Goal: Task Accomplishment & Management: Manage account settings

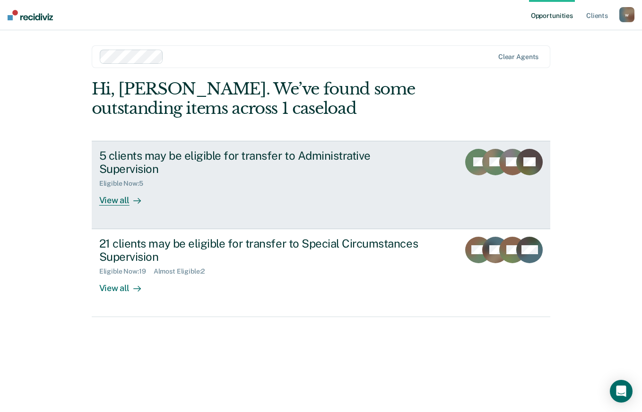
click at [116, 204] on div "View all" at bounding box center [125, 197] width 53 height 18
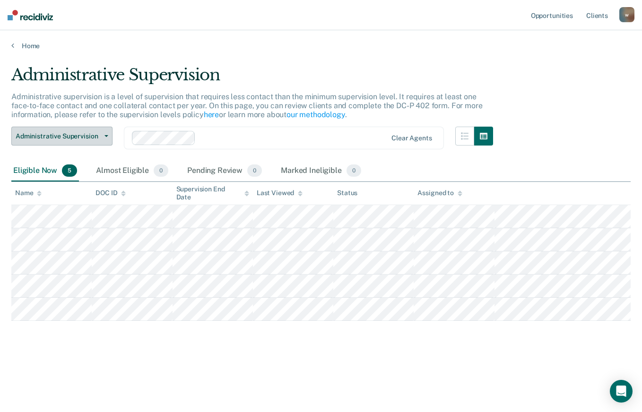
click at [108, 135] on button "Administrative Supervision" at bounding box center [61, 136] width 101 height 19
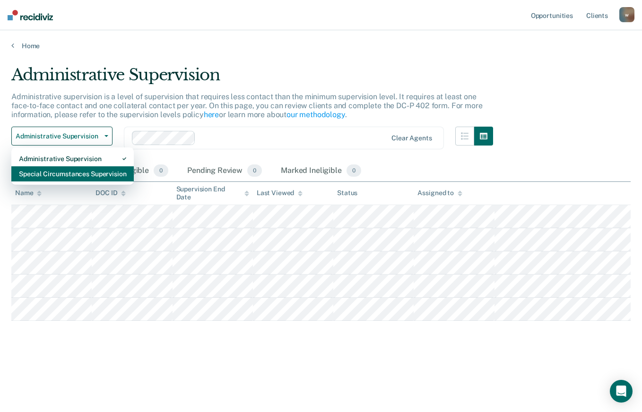
drag, startPoint x: 90, startPoint y: 172, endPoint x: 102, endPoint y: 171, distance: 11.9
click at [90, 172] on div "Special Circumstances Supervision" at bounding box center [72, 173] width 107 height 15
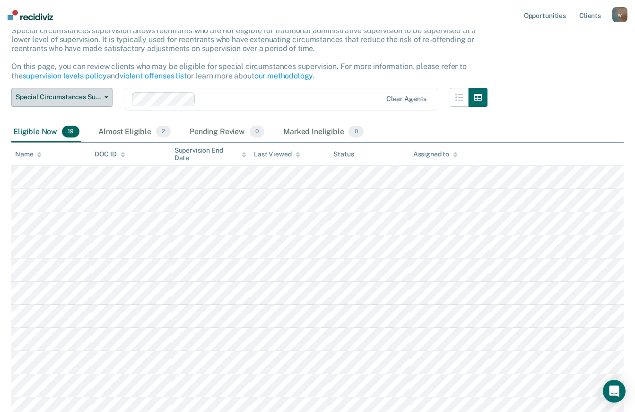
scroll to position [65, 0]
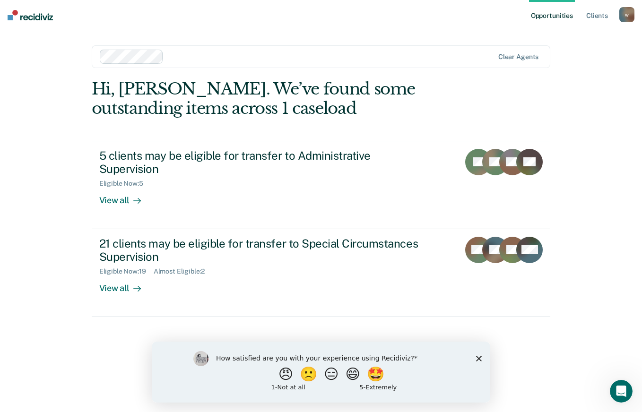
click at [476, 357] on icon "Close survey" at bounding box center [479, 358] width 6 height 6
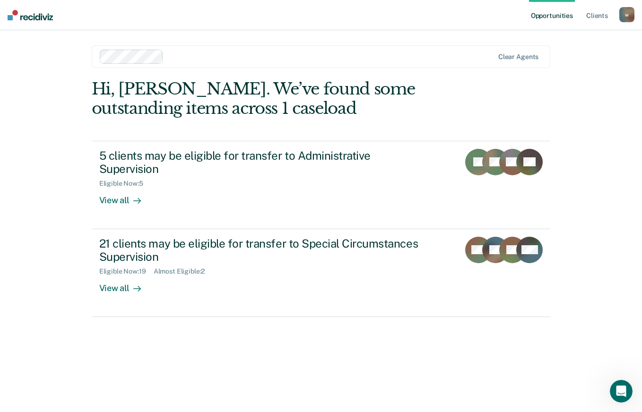
drag, startPoint x: 624, startPoint y: 0, endPoint x: 606, endPoint y: 125, distance: 125.6
click at [606, 125] on div "Opportunities Client s [EMAIL_ADDRESS][DOMAIN_NAME] w Profile How it works Log …" at bounding box center [321, 206] width 642 height 412
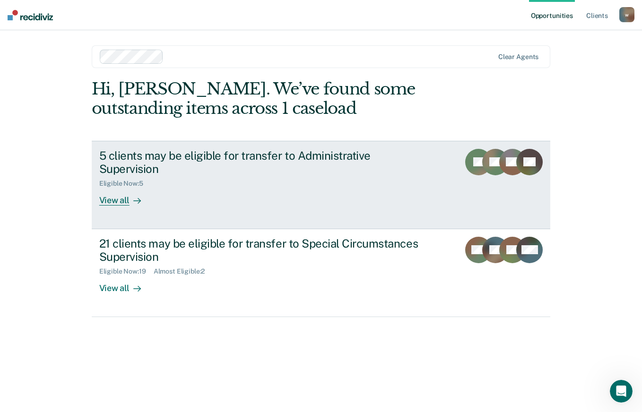
click at [111, 203] on div "View all" at bounding box center [125, 197] width 53 height 18
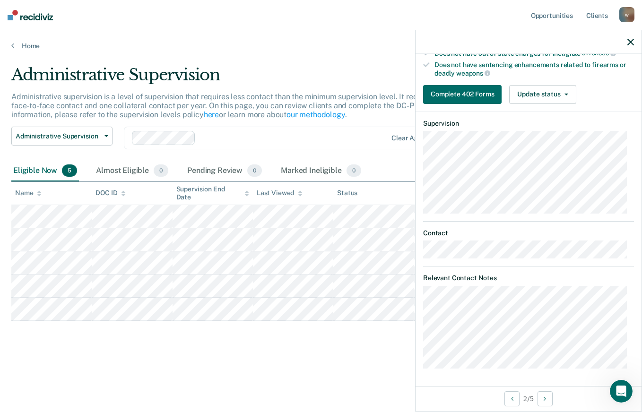
scroll to position [222, 0]
click at [560, 90] on button "Update status" at bounding box center [542, 94] width 67 height 19
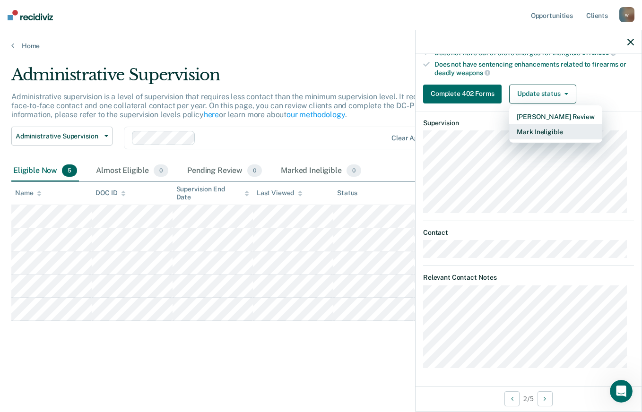
click at [540, 133] on button "Mark Ineligible" at bounding box center [555, 131] width 93 height 15
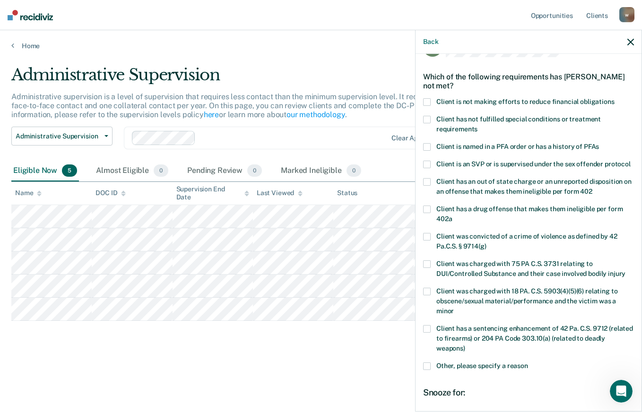
scroll to position [26, 0]
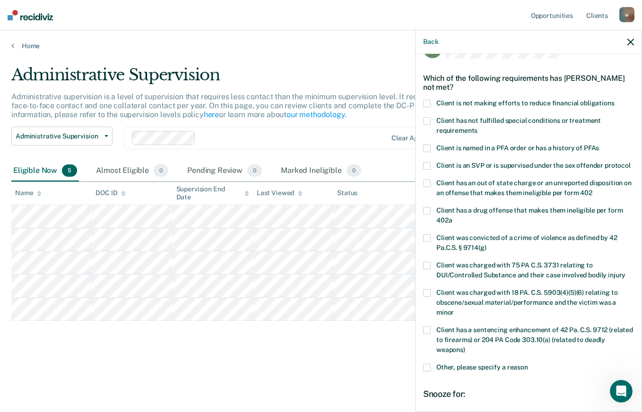
click at [429, 105] on span at bounding box center [427, 104] width 8 height 8
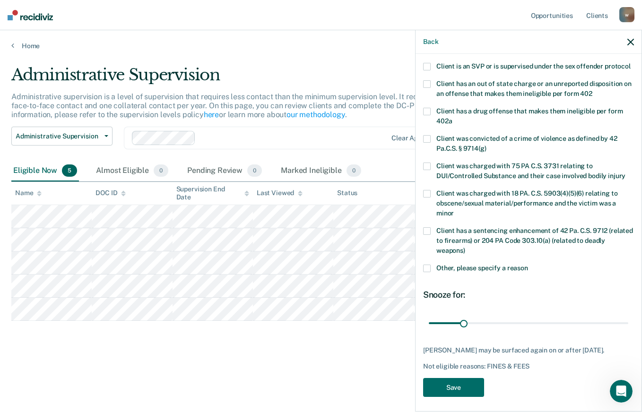
scroll to position [147, 0]
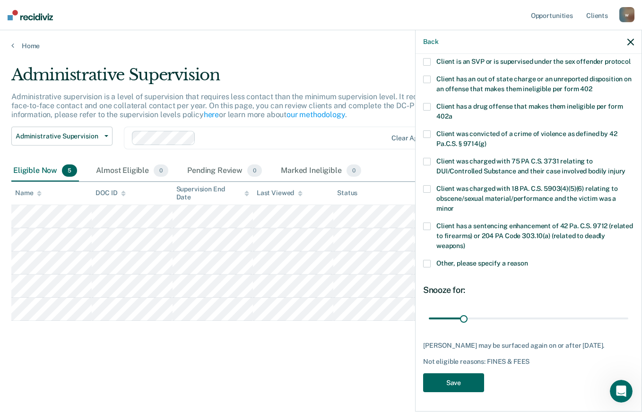
click at [452, 385] on button "Save" at bounding box center [453, 382] width 61 height 19
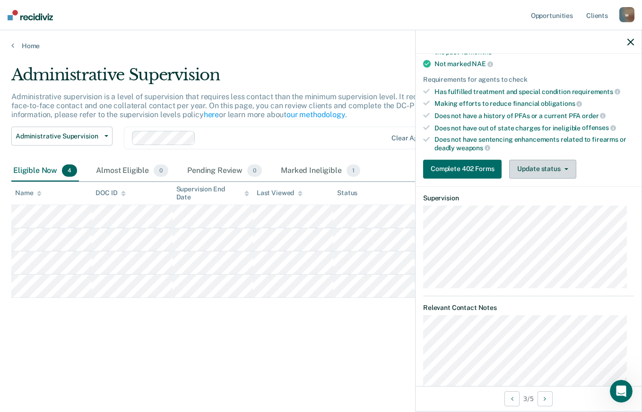
click at [541, 167] on button "Update status" at bounding box center [542, 169] width 67 height 19
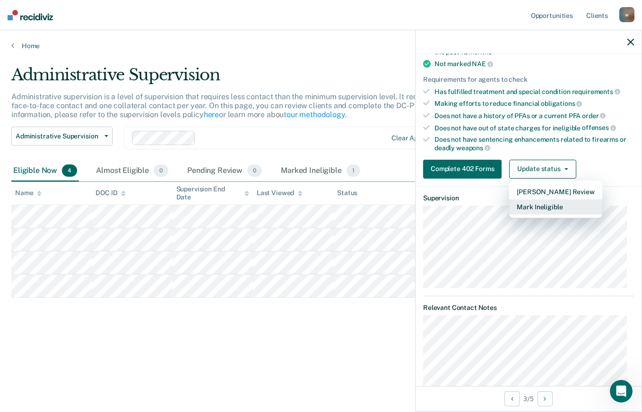
click at [537, 211] on button "Mark Ineligible" at bounding box center [555, 206] width 93 height 15
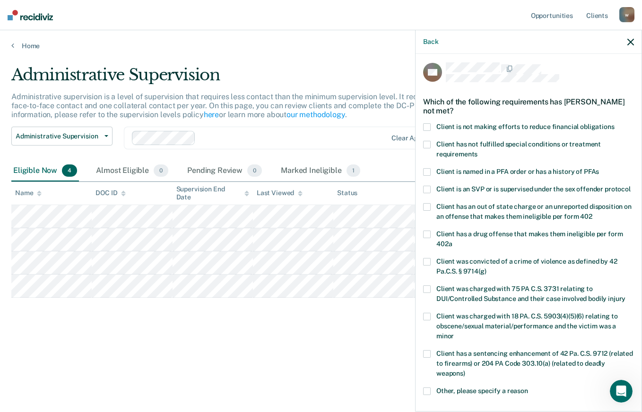
scroll to position [0, 0]
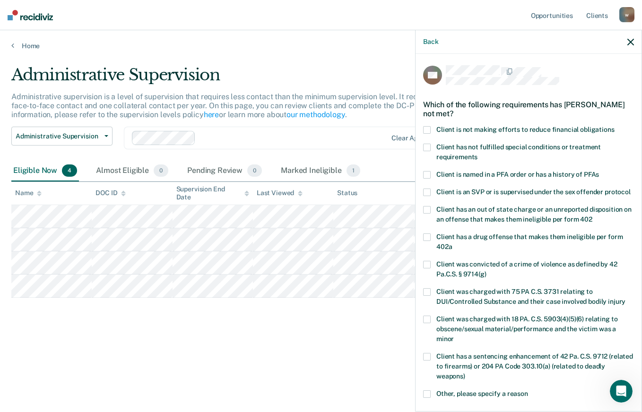
click at [427, 127] on span at bounding box center [427, 130] width 8 height 8
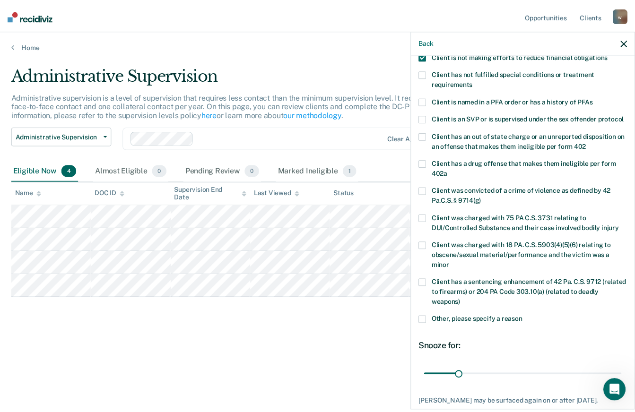
scroll to position [147, 0]
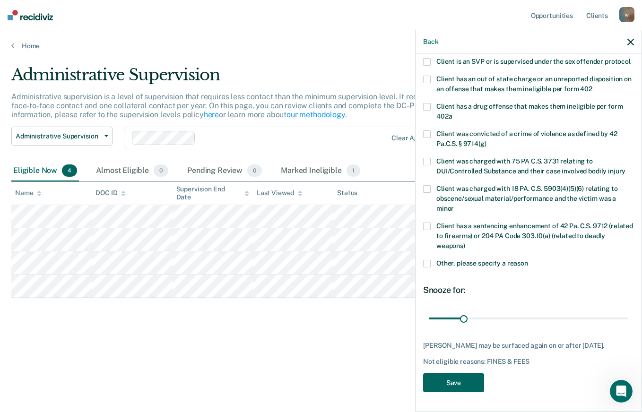
click at [456, 384] on button "Save" at bounding box center [453, 382] width 61 height 19
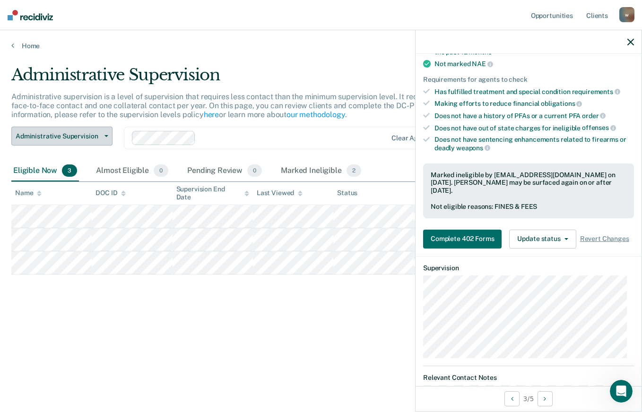
click at [97, 135] on span "Administrative Supervision" at bounding box center [58, 136] width 85 height 8
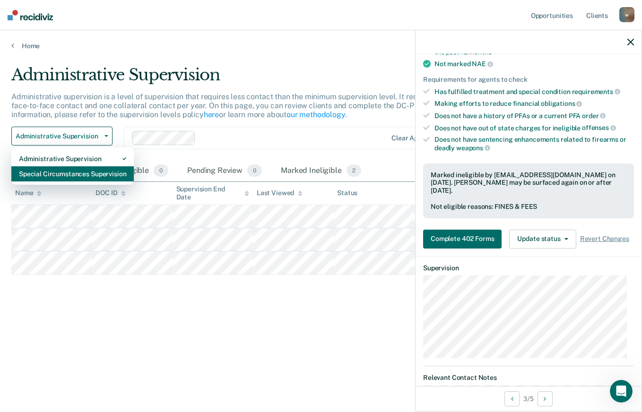
drag, startPoint x: 47, startPoint y: 169, endPoint x: 81, endPoint y: 165, distance: 34.2
click at [48, 169] on div "Special Circumstances Supervision" at bounding box center [72, 173] width 107 height 15
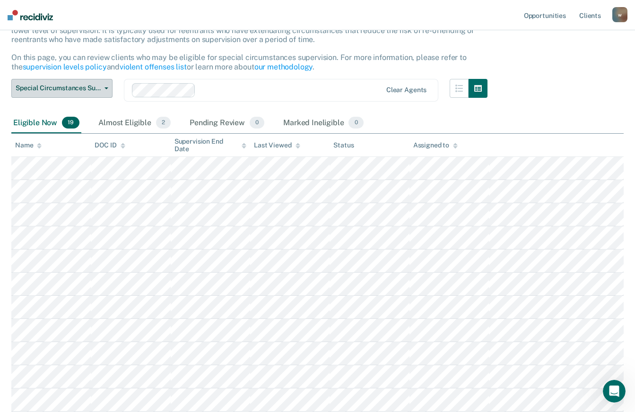
scroll to position [91, 0]
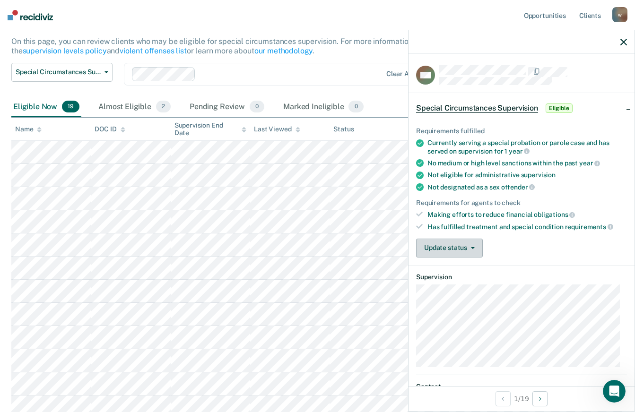
click at [467, 251] on button "Update status" at bounding box center [449, 248] width 67 height 19
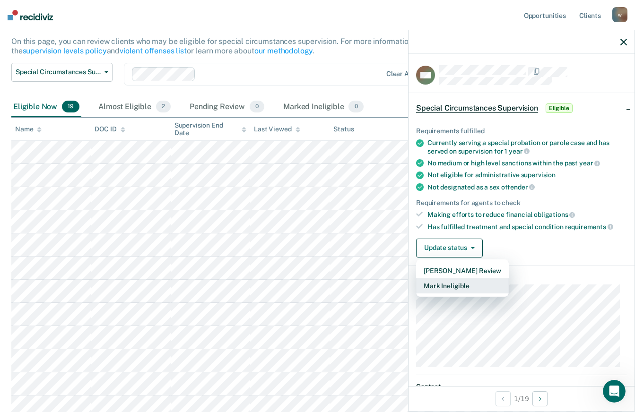
click at [471, 286] on button "Mark Ineligible" at bounding box center [462, 285] width 93 height 15
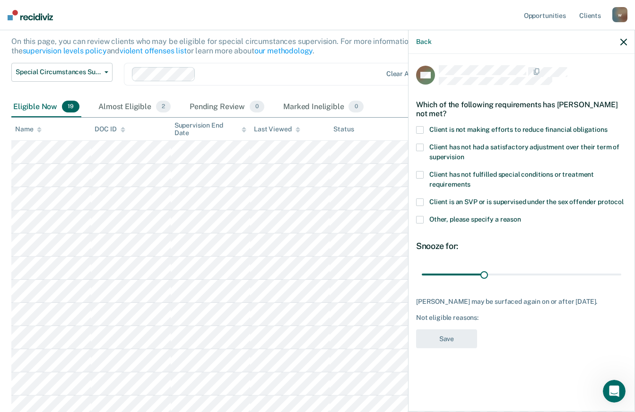
drag, startPoint x: 418, startPoint y: 125, endPoint x: 441, endPoint y: 129, distance: 24.0
click at [418, 126] on span at bounding box center [420, 130] width 8 height 8
click at [448, 341] on button "Save" at bounding box center [446, 338] width 61 height 19
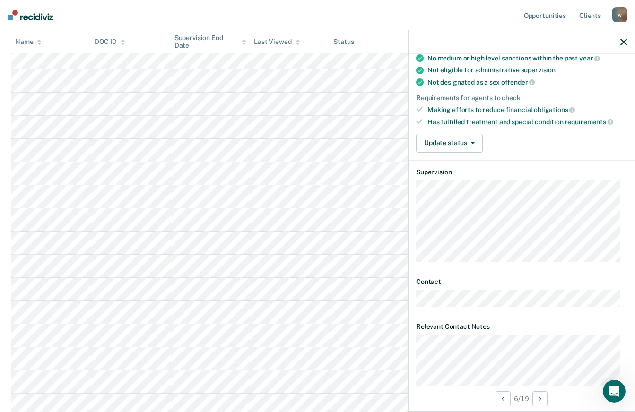
scroll to position [104, 0]
click at [472, 145] on button "Update status" at bounding box center [449, 143] width 67 height 19
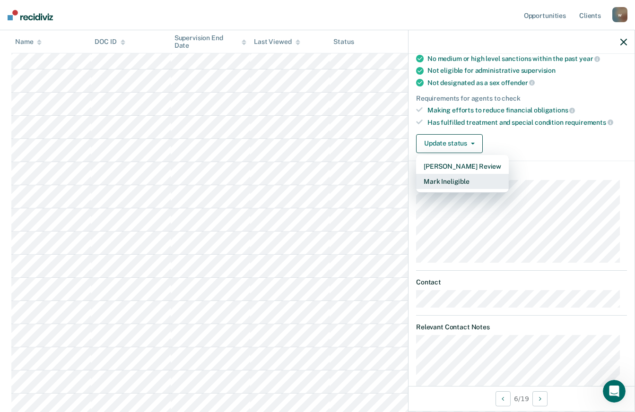
click at [451, 181] on button "Mark Ineligible" at bounding box center [462, 181] width 93 height 15
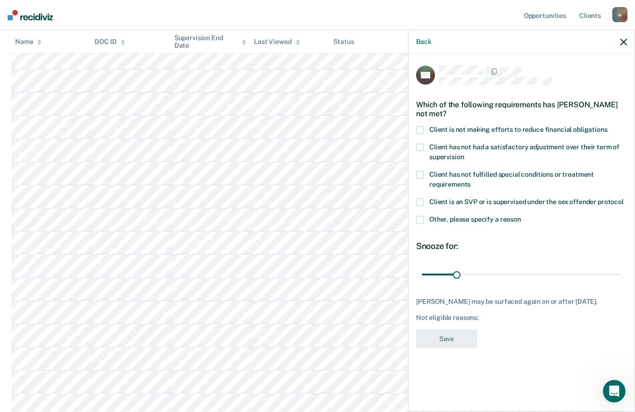
click at [420, 220] on span at bounding box center [420, 220] width 8 height 8
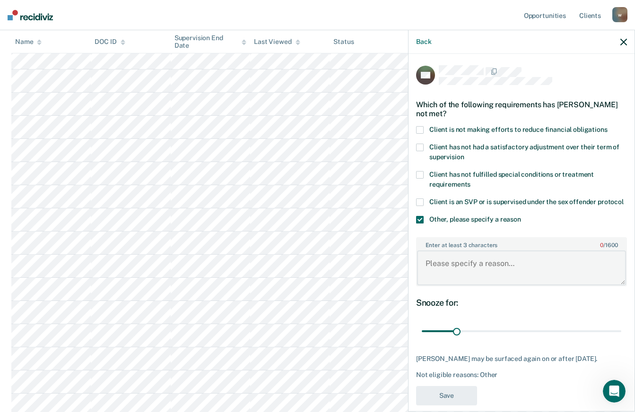
click at [445, 274] on textarea "Enter at least 3 characters 0 / 1600" at bounding box center [521, 267] width 209 height 35
type textarea "N"
click at [419, 224] on span at bounding box center [420, 220] width 8 height 8
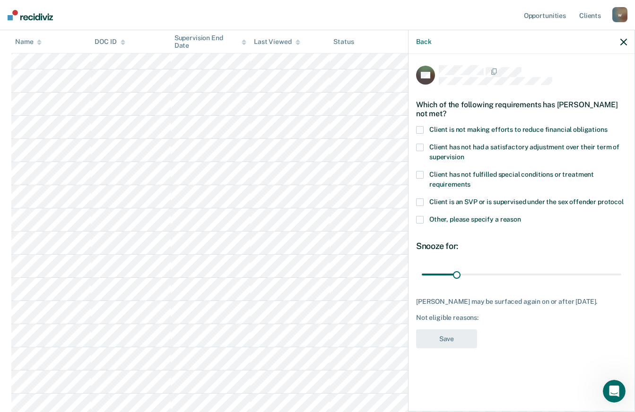
click at [420, 174] on span at bounding box center [420, 175] width 8 height 8
click at [423, 173] on label "Client has not fulfilled special conditions or treatment requirements" at bounding box center [521, 181] width 211 height 20
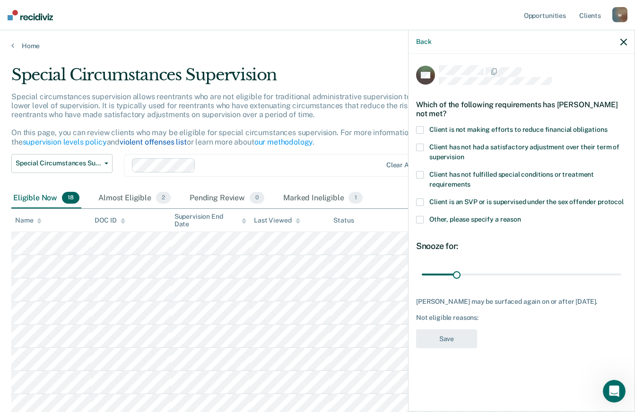
click at [148, 142] on link "violent offenses list" at bounding box center [153, 142] width 67 height 9
click at [421, 217] on span at bounding box center [420, 220] width 8 height 8
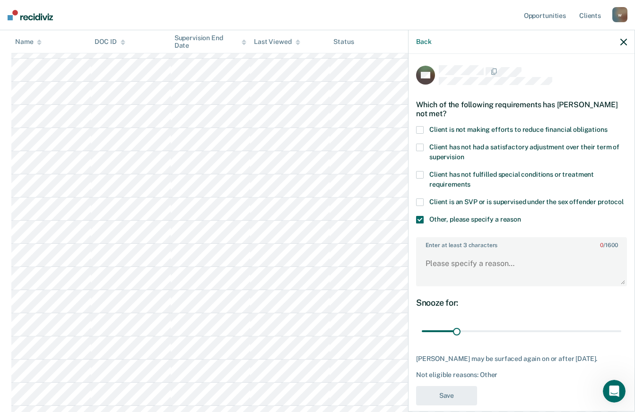
scroll to position [305, 0]
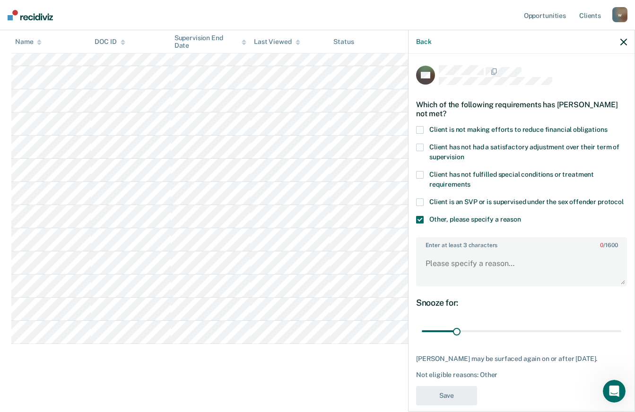
click at [436, 249] on label "Enter at least 3 characters 0 / 1600" at bounding box center [521, 243] width 209 height 10
click at [436, 253] on textarea "Enter at least 3 characters 0 / 1600" at bounding box center [521, 267] width 209 height 35
click at [502, 273] on textarea "not eligible - [PERSON_NAME] with serious" at bounding box center [521, 267] width 209 height 35
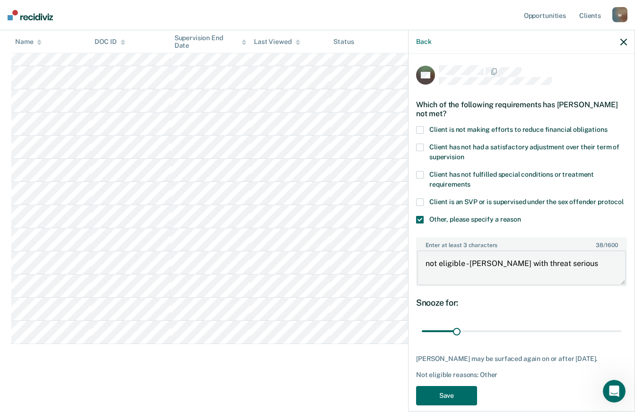
click at [553, 271] on textarea "not eligible - [PERSON_NAME] with threat serious" at bounding box center [521, 267] width 209 height 35
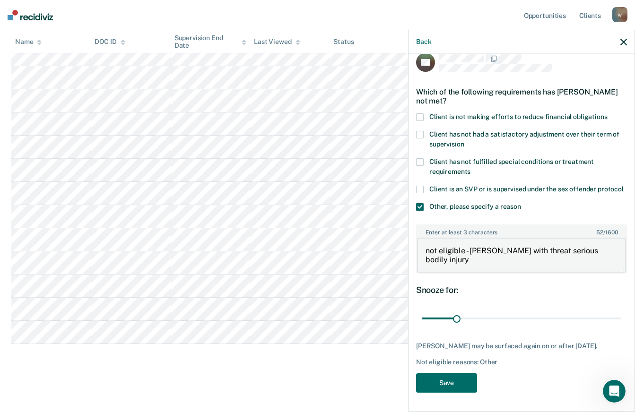
scroll to position [30, 0]
type textarea "not eligible - [PERSON_NAME] with threat serious bodily injury"
click at [446, 382] on button "Save" at bounding box center [446, 382] width 61 height 19
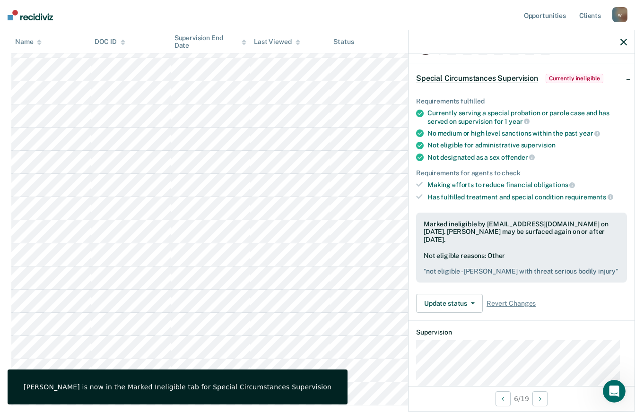
scroll to position [140, 0]
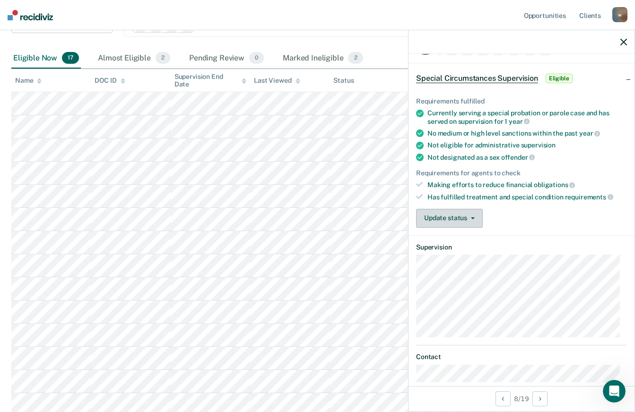
click at [472, 223] on button "Update status" at bounding box center [449, 218] width 67 height 19
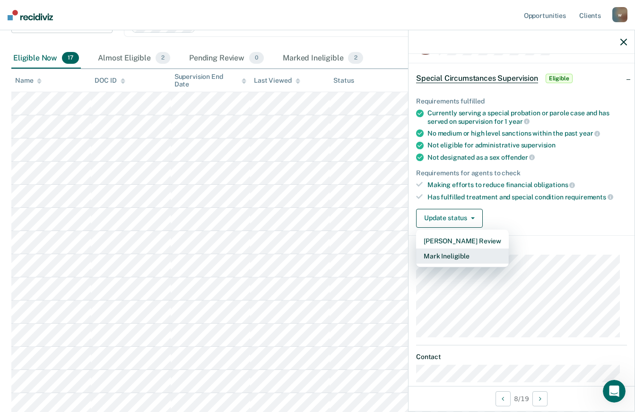
click at [450, 257] on button "Mark Ineligible" at bounding box center [462, 256] width 93 height 15
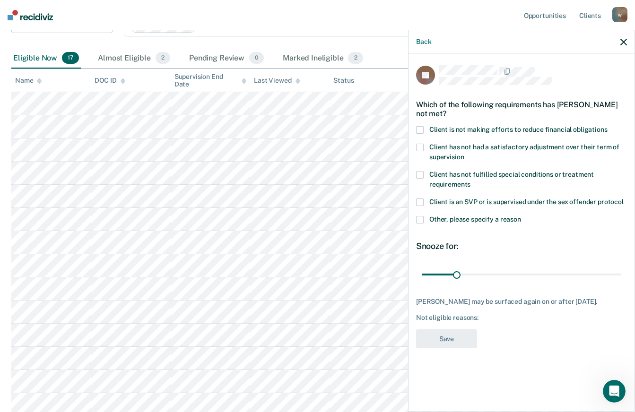
click at [419, 127] on span at bounding box center [420, 130] width 8 height 8
click at [422, 219] on span at bounding box center [420, 220] width 8 height 8
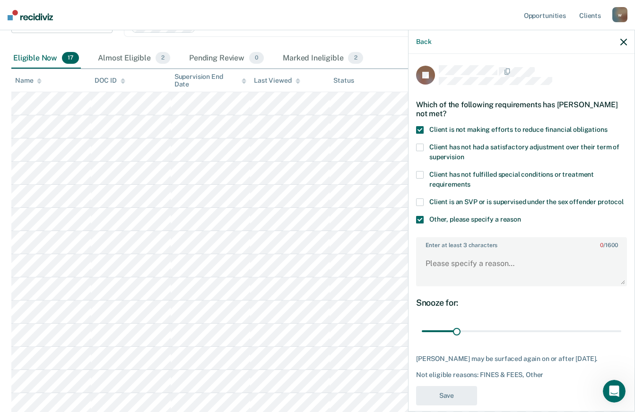
click at [432, 249] on label "Enter at least 3 characters 0 / 1600" at bounding box center [521, 243] width 209 height 10
click at [432, 257] on textarea "Enter at least 3 characters 0 / 1600" at bounding box center [521, 267] width 209 height 35
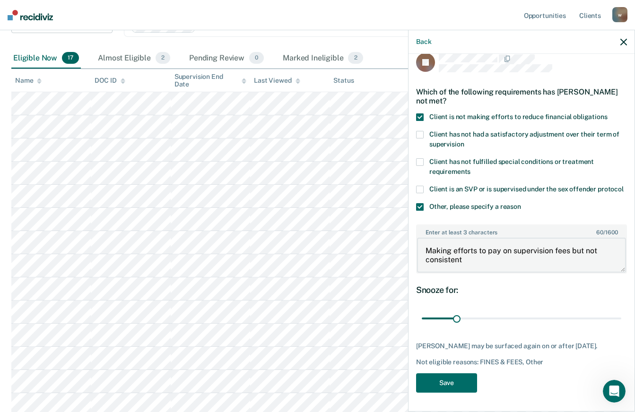
scroll to position [30, 0]
type textarea "Making efforts to pay on supervision fees but not consistent, (once a year)"
click at [445, 382] on button "Save" at bounding box center [446, 382] width 61 height 19
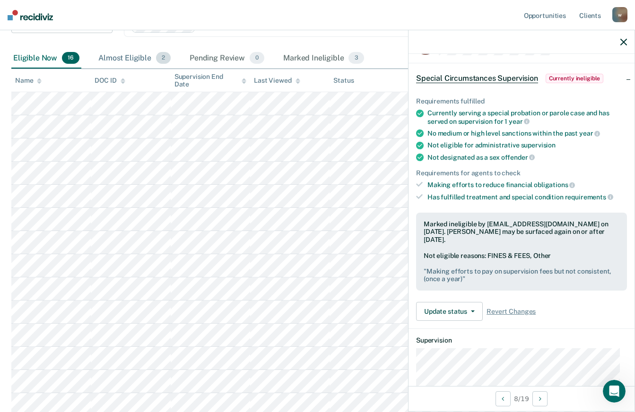
click at [115, 56] on div "Almost Eligible 2" at bounding box center [134, 58] width 76 height 21
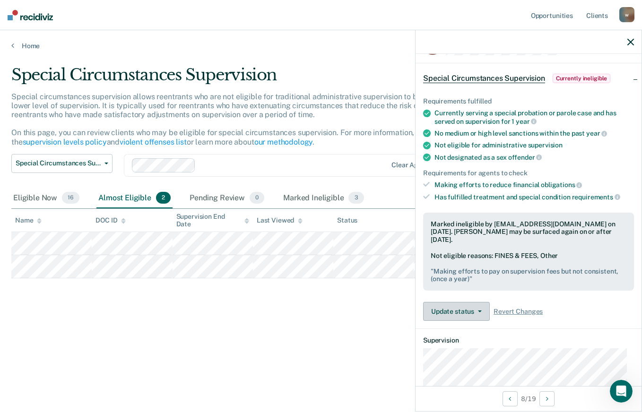
click at [473, 312] on button "Update status" at bounding box center [456, 311] width 67 height 19
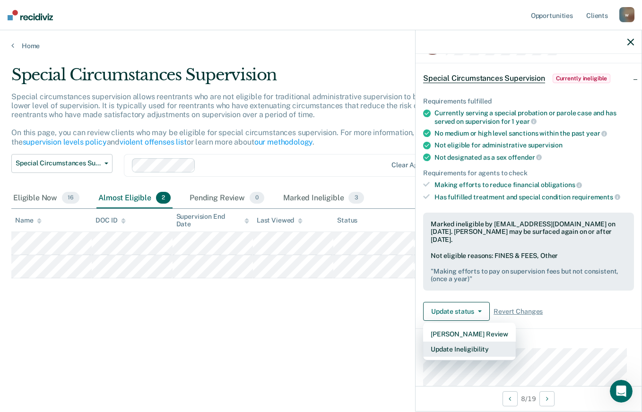
click at [453, 351] on button "Update Ineligibility" at bounding box center [469, 349] width 93 height 15
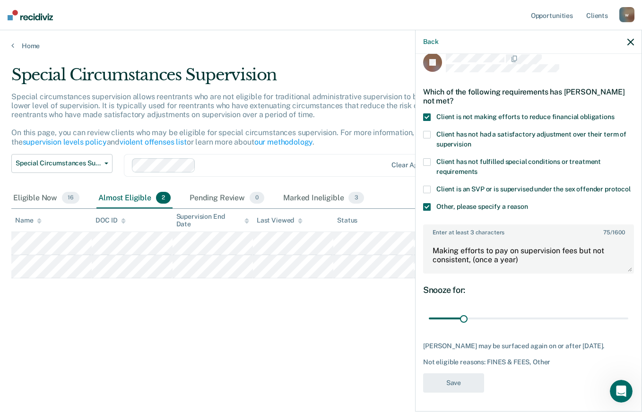
click at [372, 307] on div "Special Circumstances Supervision Special circumstances supervision allows reen…" at bounding box center [320, 203] width 619 height 276
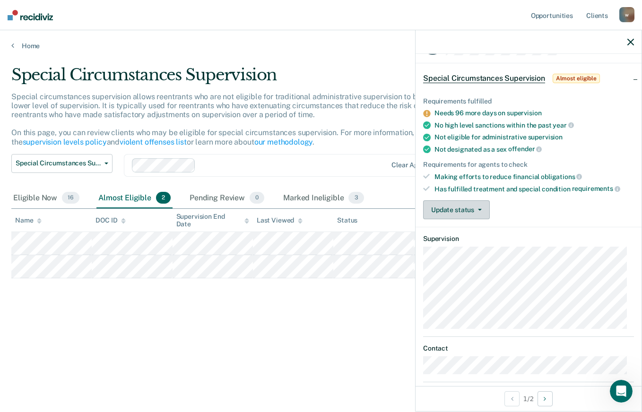
click at [478, 212] on button "Update status" at bounding box center [456, 209] width 67 height 19
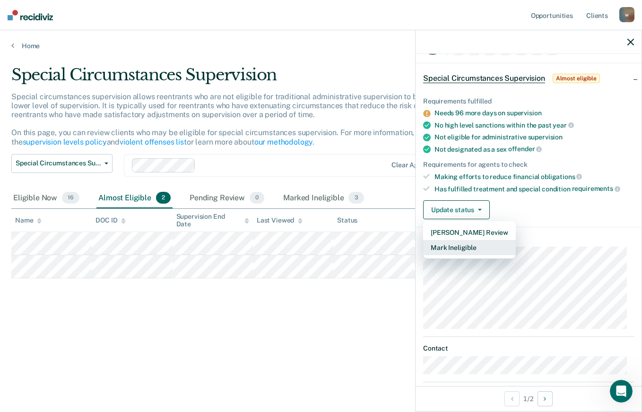
click at [462, 250] on button "Mark Ineligible" at bounding box center [469, 247] width 93 height 15
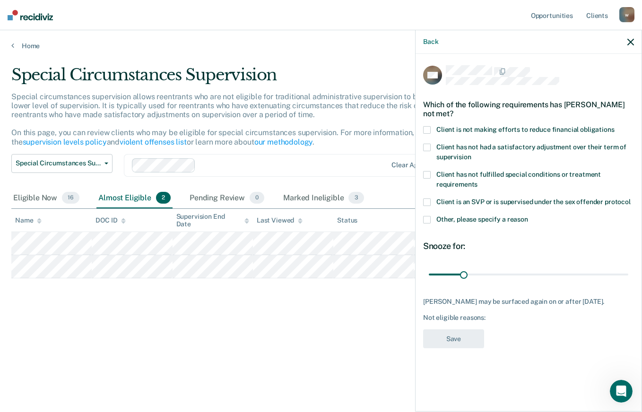
click at [424, 128] on span at bounding box center [427, 130] width 8 height 8
click at [450, 334] on button "Save" at bounding box center [453, 338] width 61 height 19
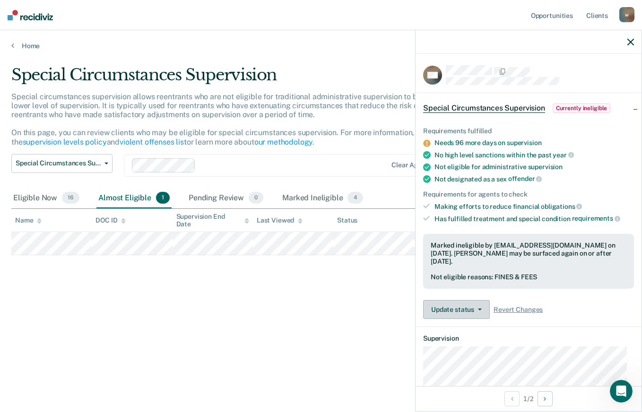
click at [472, 308] on button "Update status" at bounding box center [456, 309] width 67 height 19
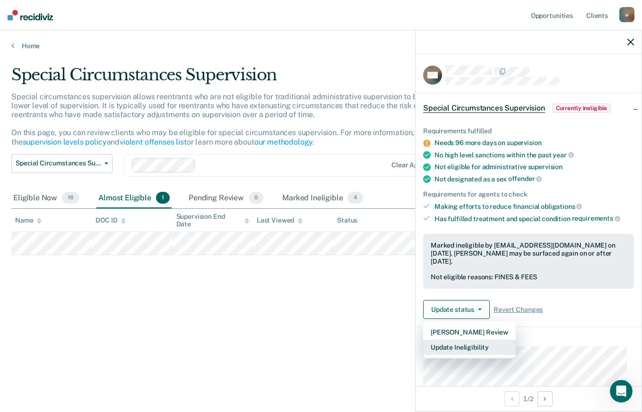
click at [457, 348] on button "Update Ineligibility" at bounding box center [469, 347] width 93 height 15
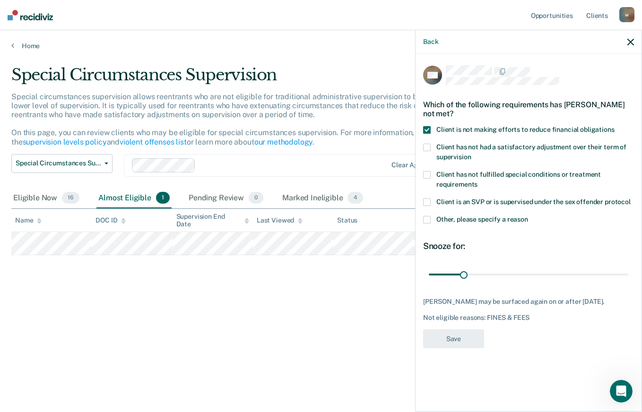
click at [428, 216] on span at bounding box center [427, 220] width 8 height 8
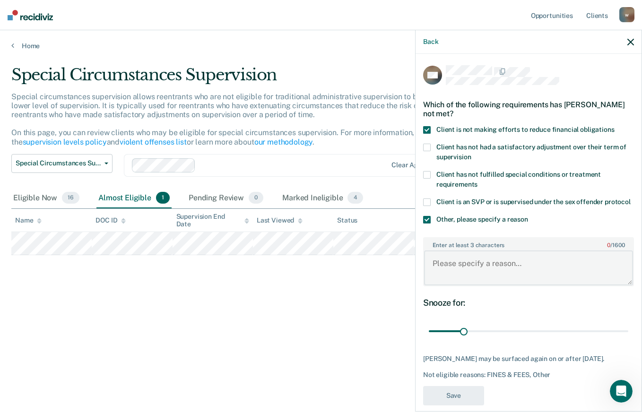
click at [453, 265] on textarea "Enter at least 3 characters 0 / 1600" at bounding box center [528, 267] width 209 height 35
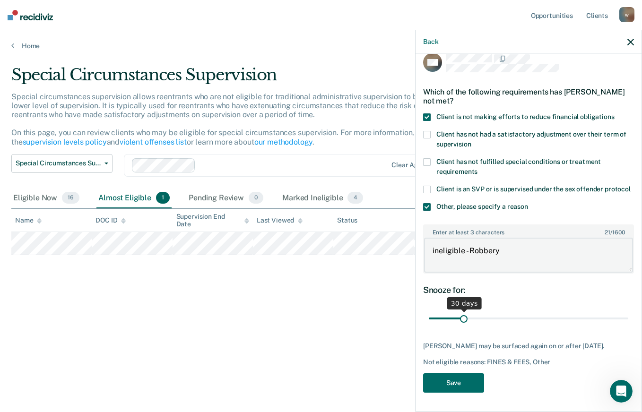
scroll to position [30, 0]
type textarea "ineligible - Robbery"
click at [450, 384] on button "Save" at bounding box center [453, 382] width 61 height 19
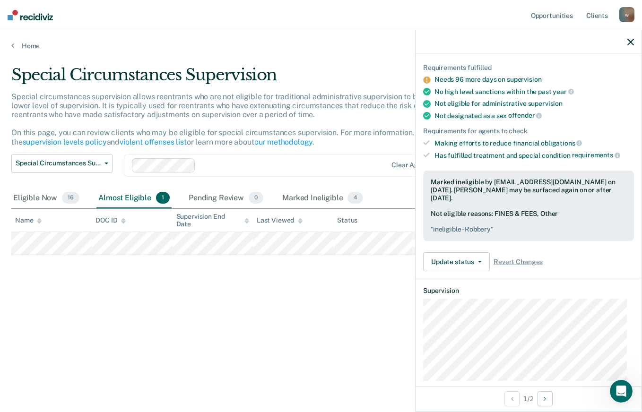
scroll to position [142, 0]
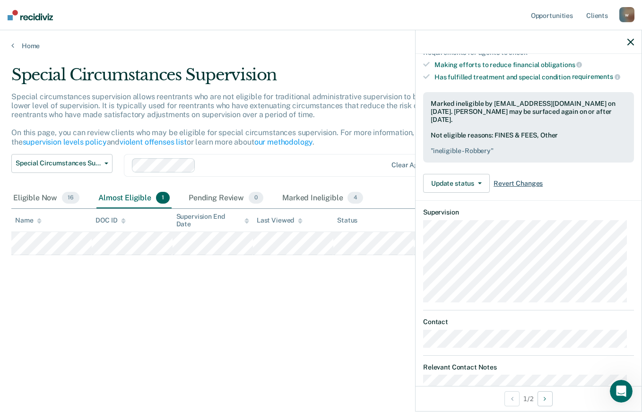
click at [512, 183] on span "Revert Changes" at bounding box center [517, 184] width 49 height 8
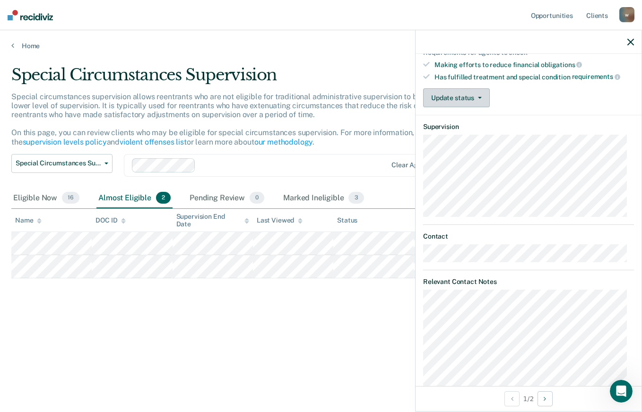
click at [474, 99] on button "Update status" at bounding box center [456, 97] width 67 height 19
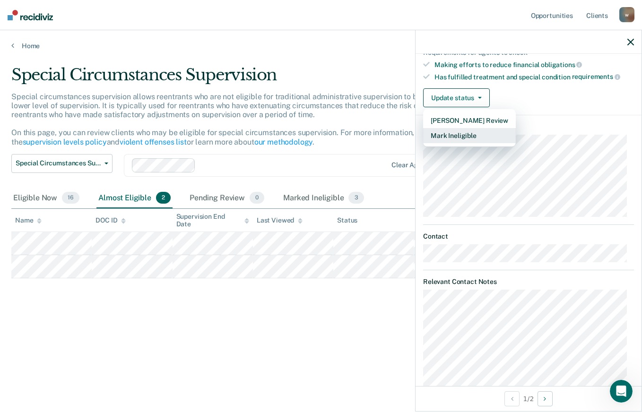
click at [455, 135] on button "Mark Ineligible" at bounding box center [469, 135] width 93 height 15
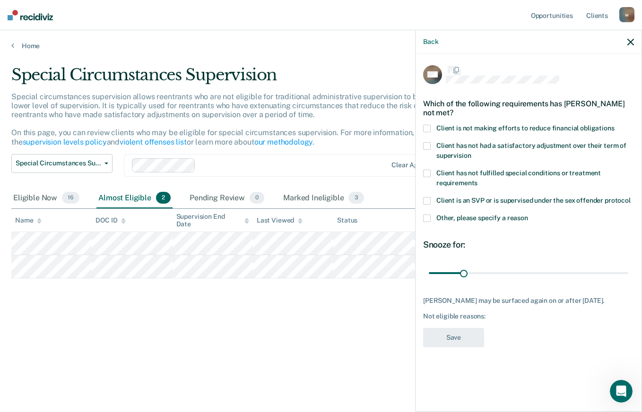
scroll to position [0, 0]
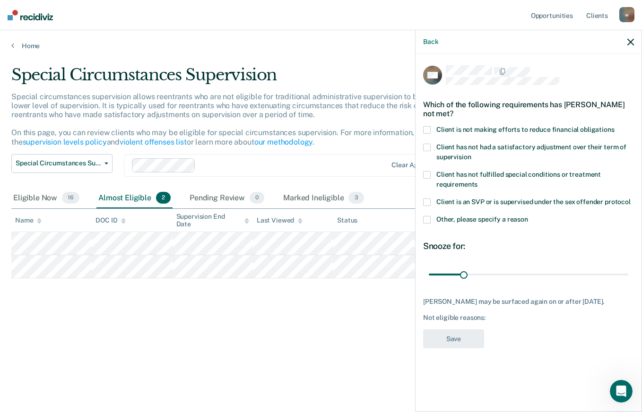
click at [430, 130] on span at bounding box center [427, 130] width 8 height 8
click at [452, 336] on button "Save" at bounding box center [453, 338] width 61 height 19
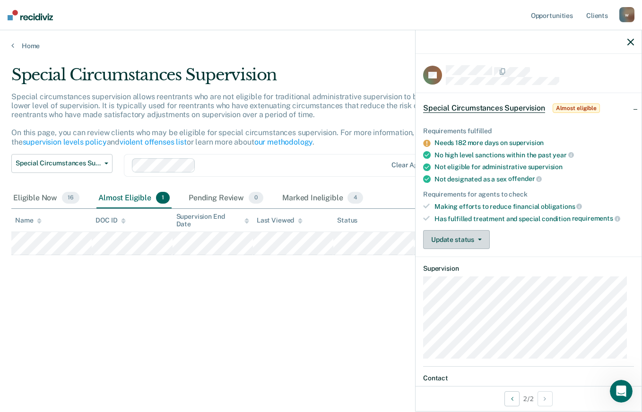
click at [475, 233] on button "Update status" at bounding box center [456, 239] width 67 height 19
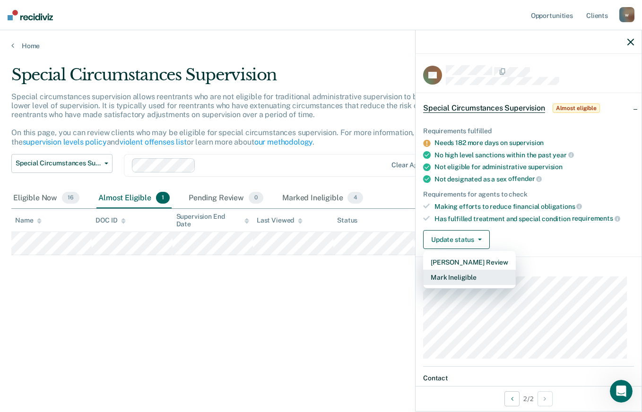
click at [455, 280] on button "Mark Ineligible" at bounding box center [469, 277] width 93 height 15
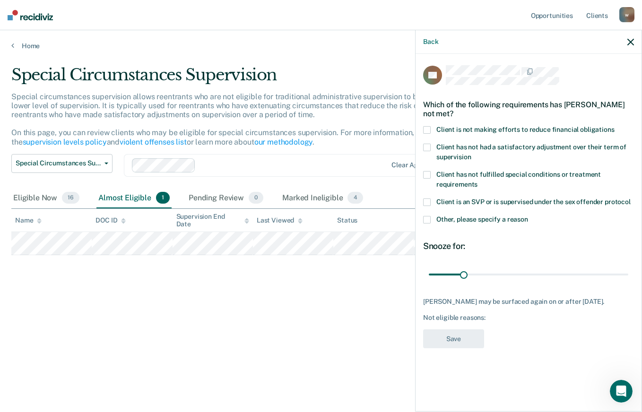
click at [427, 130] on span at bounding box center [427, 130] width 8 height 8
click at [428, 216] on span at bounding box center [427, 220] width 8 height 8
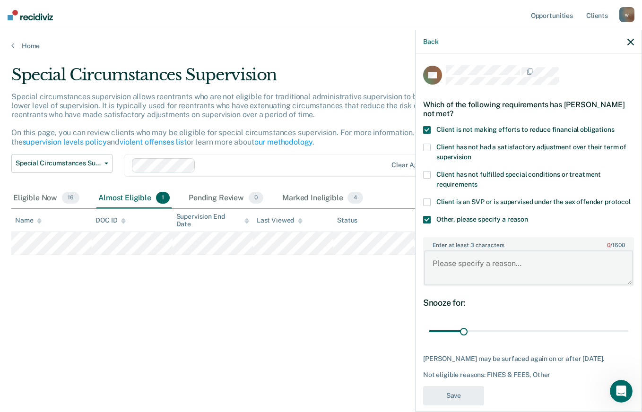
click at [460, 260] on textarea "Enter at least 3 characters 0 / 1600" at bounding box center [528, 267] width 209 height 35
drag, startPoint x: 525, startPoint y: 272, endPoint x: 467, endPoint y: 273, distance: 58.1
click at [467, 273] on textarea "ineligible - Robbery offense" at bounding box center [528, 267] width 209 height 35
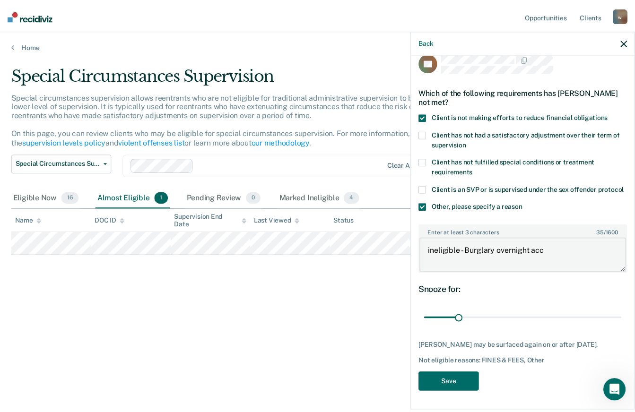
scroll to position [30, 0]
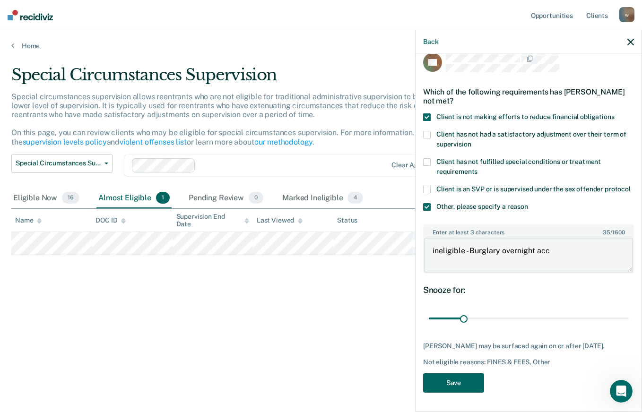
type textarea "ineligible - Burglary overnight acc"
click at [458, 378] on button "Save" at bounding box center [453, 382] width 61 height 19
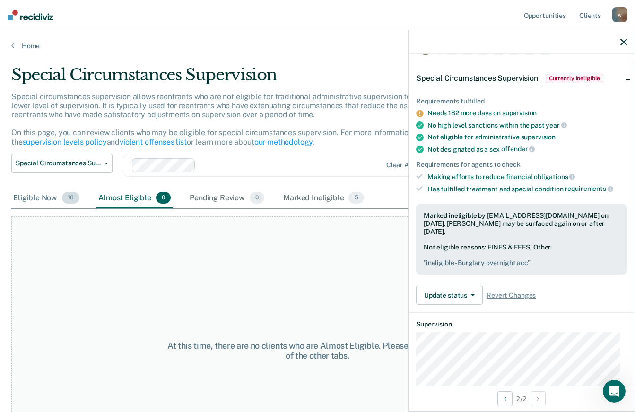
click at [40, 198] on div "Eligible Now 16" at bounding box center [46, 198] width 70 height 21
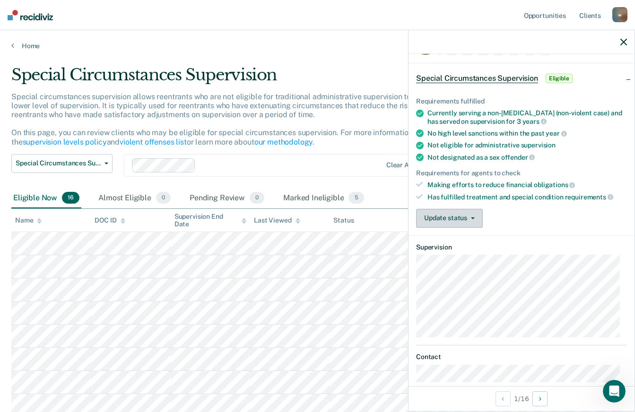
click at [446, 214] on button "Update status" at bounding box center [449, 218] width 67 height 19
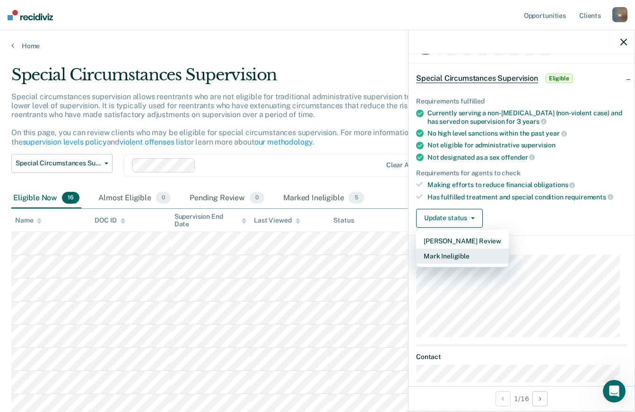
click at [445, 253] on button "Mark Ineligible" at bounding box center [462, 256] width 93 height 15
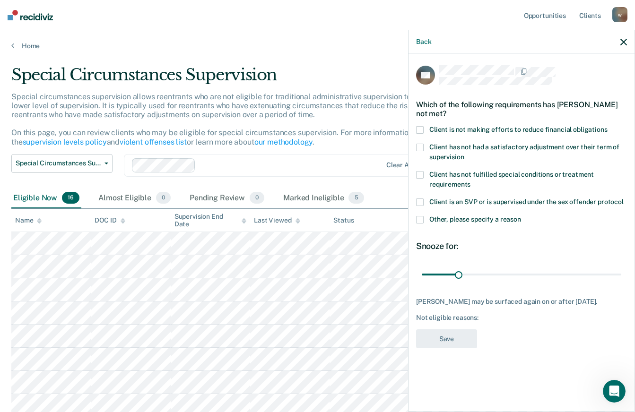
click at [419, 216] on span at bounding box center [420, 220] width 8 height 8
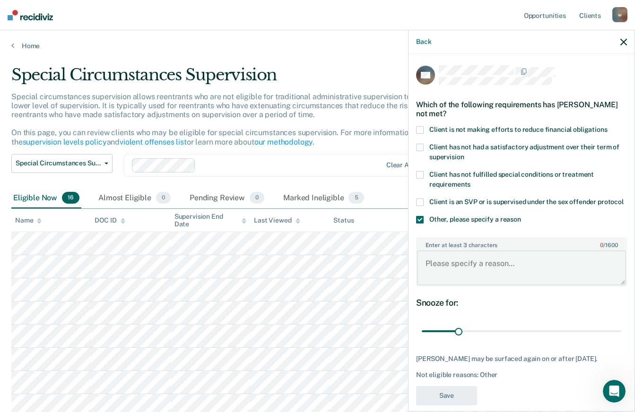
click at [453, 262] on textarea "Enter at least 3 characters 0 / 1600" at bounding box center [521, 267] width 209 height 35
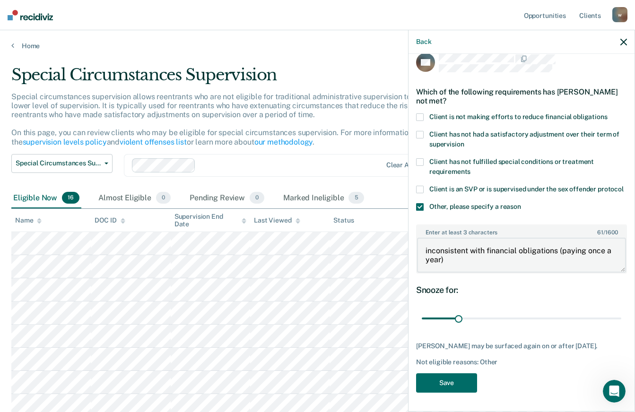
scroll to position [30, 0]
type textarea "inconsistent with financial obligations (paying once a year)"
click at [442, 384] on button "Save" at bounding box center [446, 382] width 61 height 19
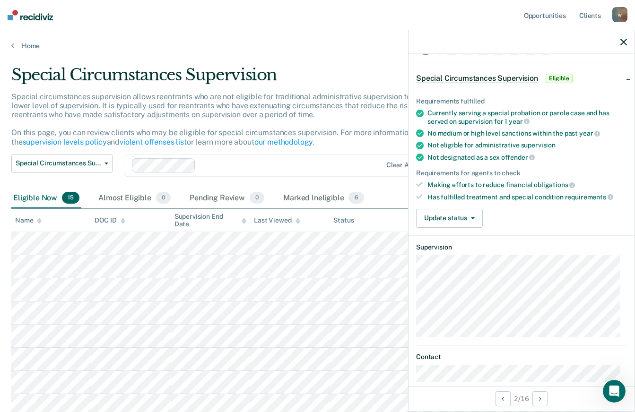
scroll to position [0, 0]
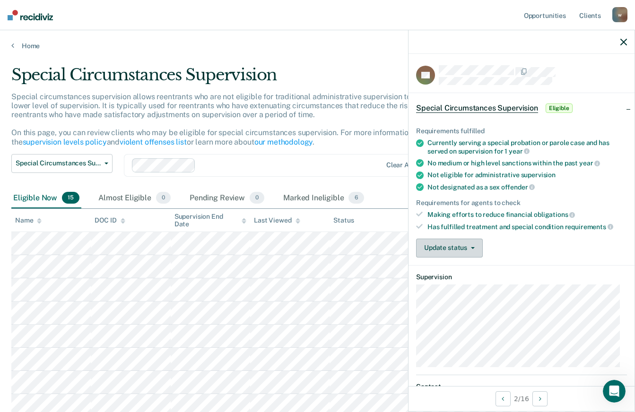
click at [462, 243] on button "Update status" at bounding box center [449, 248] width 67 height 19
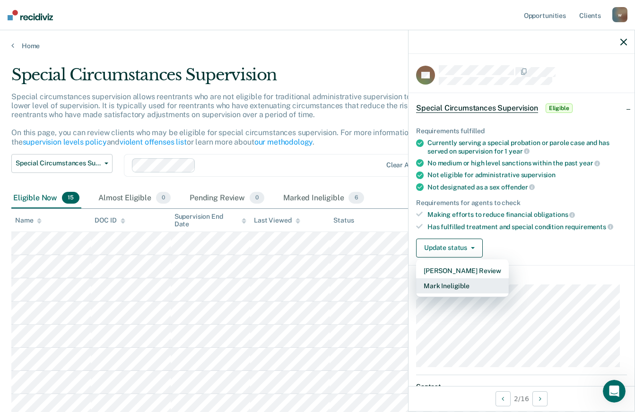
click at [442, 287] on button "Mark Ineligible" at bounding box center [462, 285] width 93 height 15
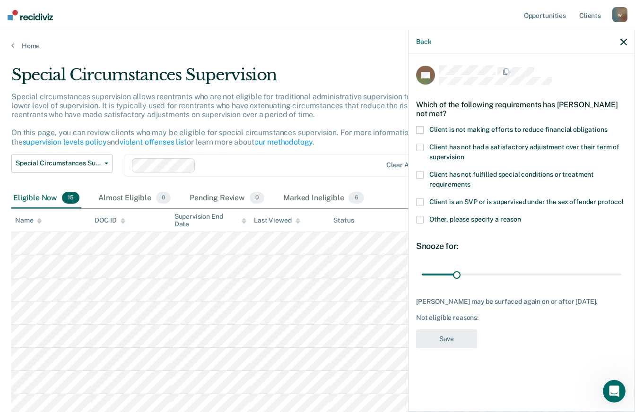
click at [419, 217] on span at bounding box center [420, 220] width 8 height 8
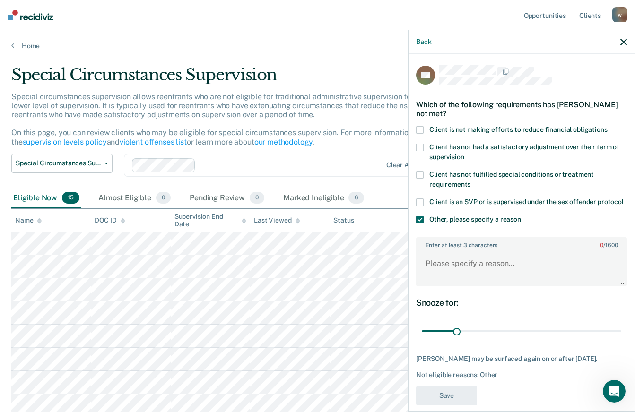
click at [470, 249] on label "Enter at least 3 characters 0 / 1600" at bounding box center [521, 243] width 209 height 10
click at [470, 257] on textarea "Enter at least 3 characters 0 / 1600" at bounding box center [521, 267] width 209 height 35
click at [426, 276] on textarea "aggravated assault charge" at bounding box center [521, 267] width 209 height 35
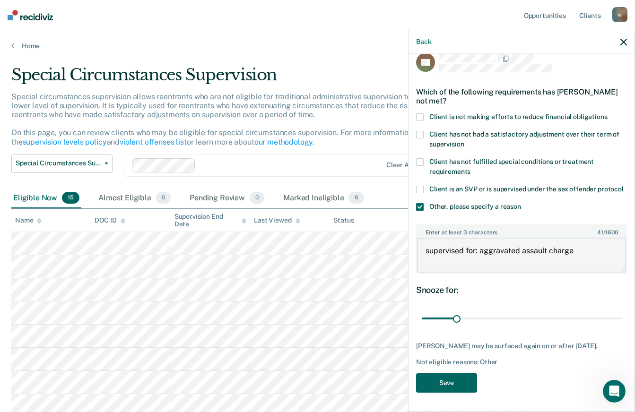
type textarea "supervised for: aggravated assault charge"
click at [445, 381] on button "Save" at bounding box center [446, 382] width 61 height 19
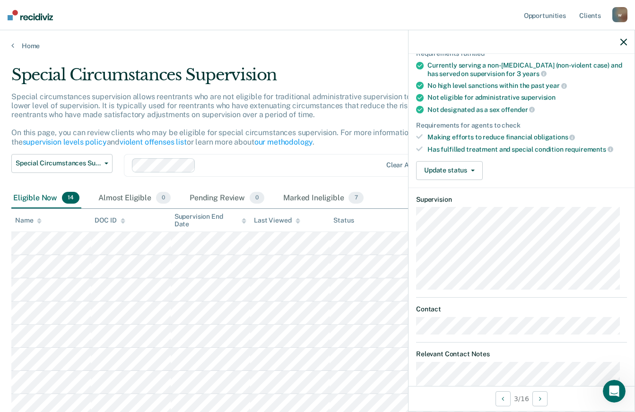
scroll to position [64, 0]
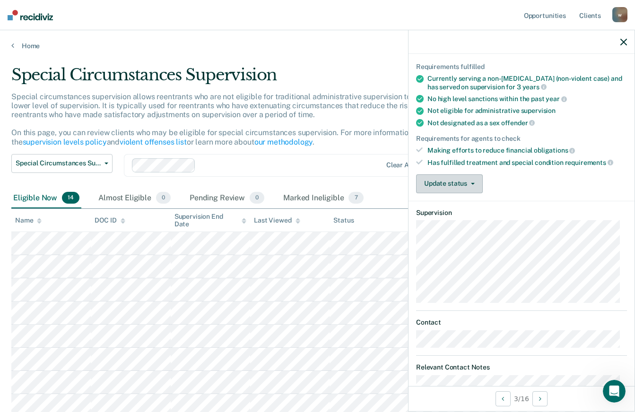
click at [462, 183] on button "Update status" at bounding box center [449, 183] width 67 height 19
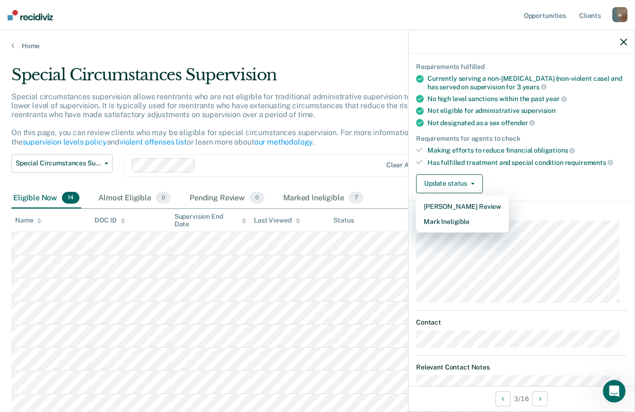
click at [523, 181] on div "Update status [PERSON_NAME] Review Mark Ineligible" at bounding box center [521, 183] width 211 height 19
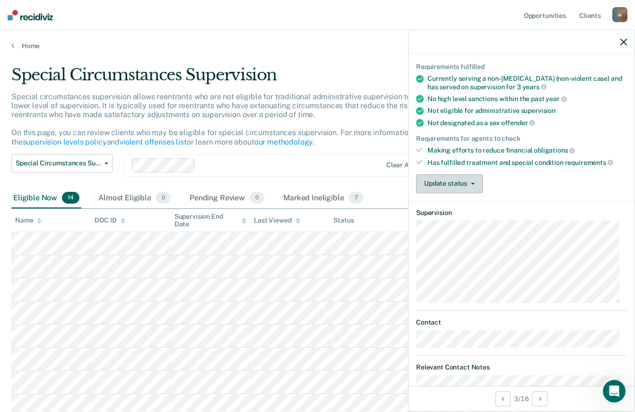
click at [474, 183] on button "Update status" at bounding box center [449, 183] width 67 height 19
click at [533, 185] on div "Update status [PERSON_NAME] Review Mark Ineligible" at bounding box center [521, 183] width 211 height 19
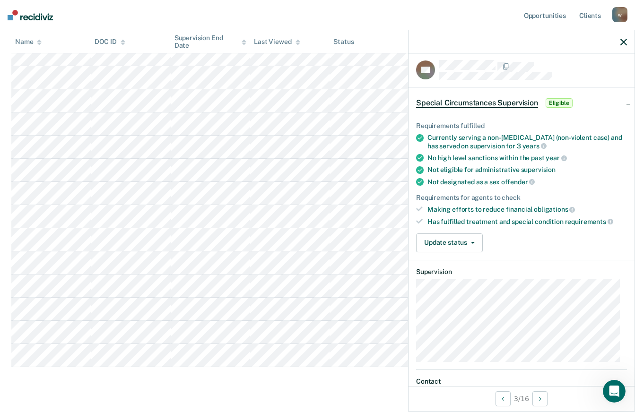
scroll to position [0, 0]
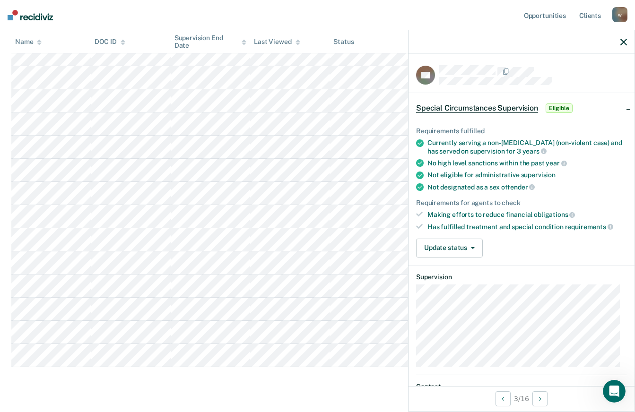
click at [558, 108] on span "Eligible" at bounding box center [558, 107] width 27 height 9
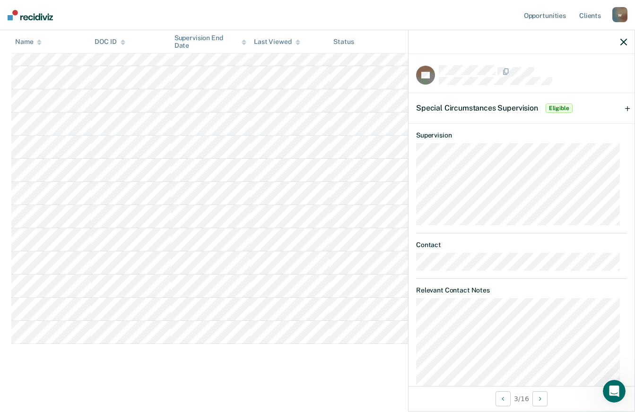
click at [621, 107] on div "Special Circumstances Supervision Eligible" at bounding box center [521, 108] width 226 height 30
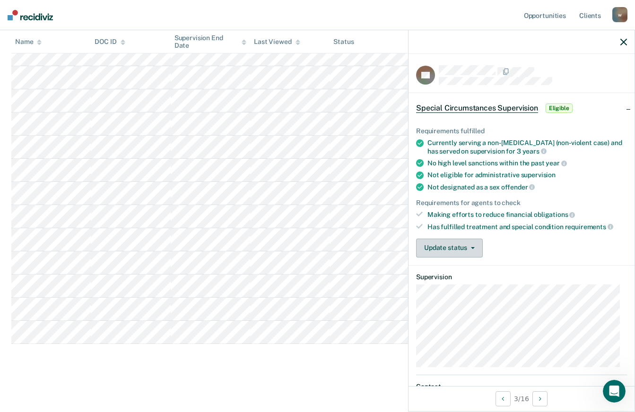
click at [473, 248] on button "Update status" at bounding box center [449, 248] width 67 height 19
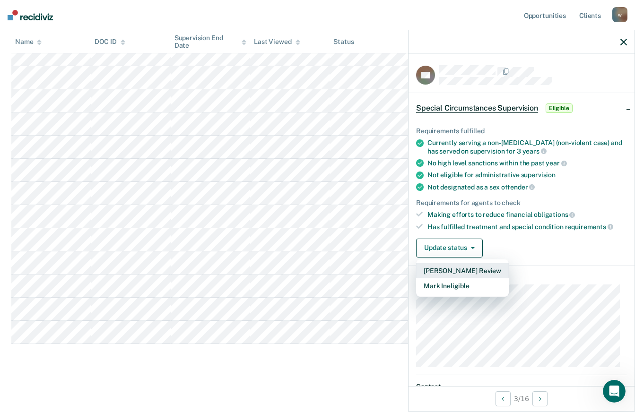
click at [460, 267] on button "[PERSON_NAME] Review" at bounding box center [462, 270] width 93 height 15
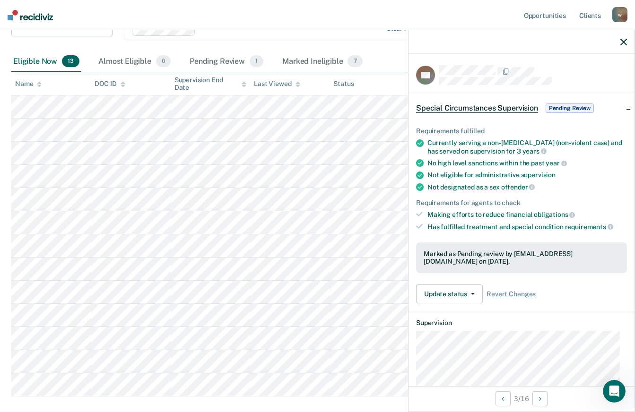
scroll to position [142, 0]
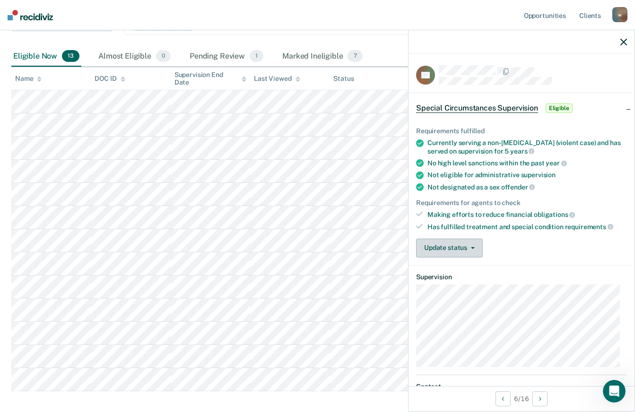
click at [472, 248] on icon "button" at bounding box center [473, 248] width 4 height 2
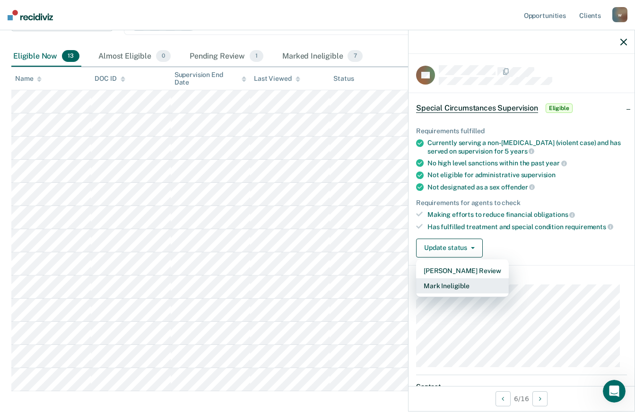
click at [451, 284] on button "Mark Ineligible" at bounding box center [462, 285] width 93 height 15
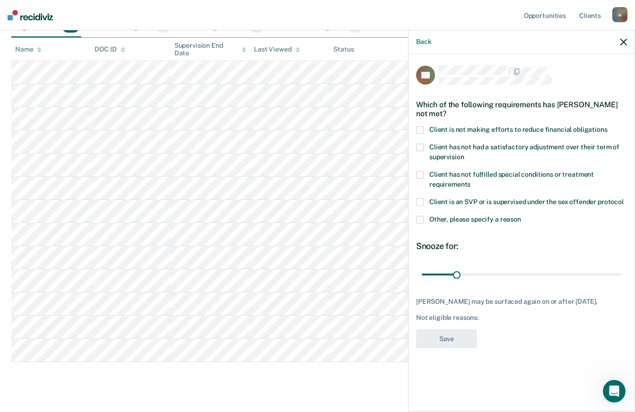
scroll to position [189, 0]
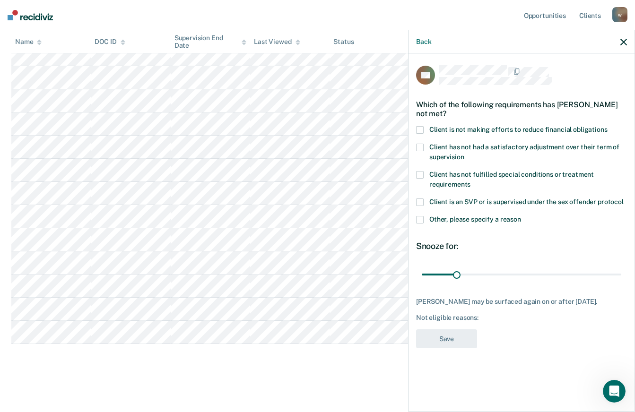
click at [418, 218] on span at bounding box center [420, 220] width 8 height 8
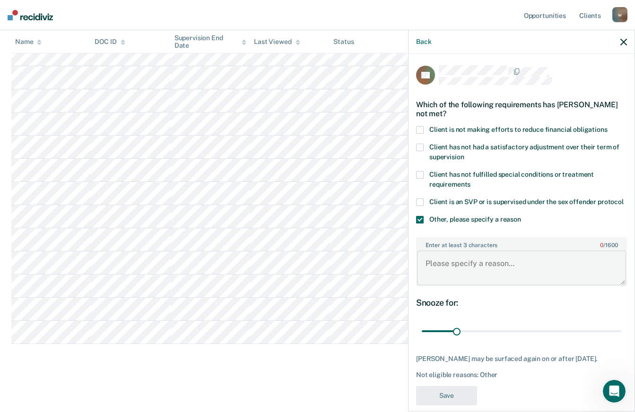
click at [440, 274] on textarea "Enter at least 3 characters 0 / 1600" at bounding box center [521, 267] width 209 height 35
type textarea "s"
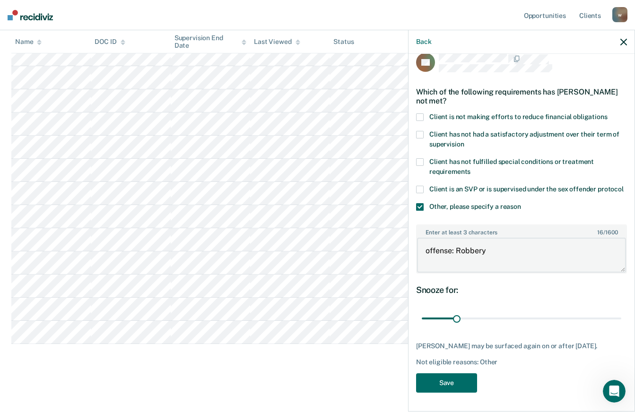
scroll to position [30, 0]
type textarea "offense: Robbery"
click at [448, 387] on button "Save" at bounding box center [446, 382] width 61 height 19
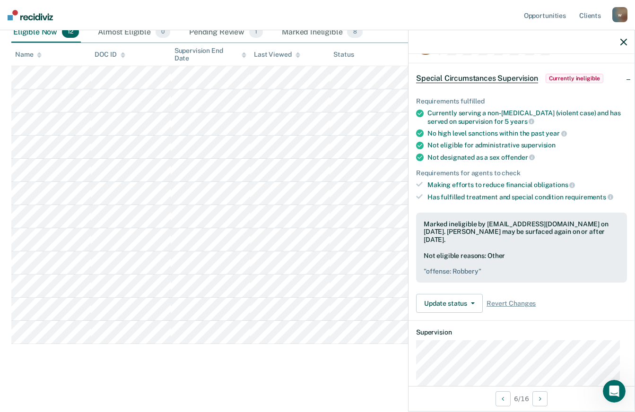
scroll to position [0, 0]
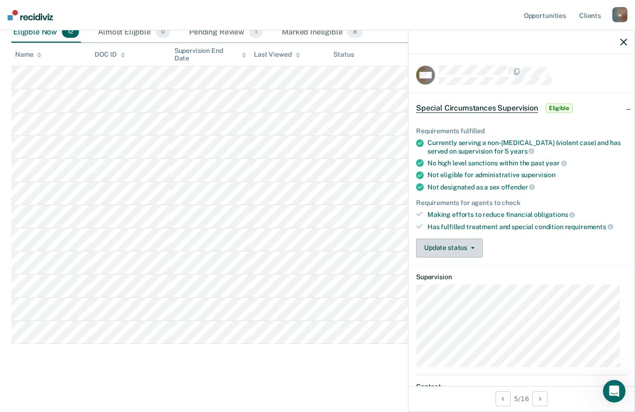
click at [464, 251] on button "Update status" at bounding box center [449, 248] width 67 height 19
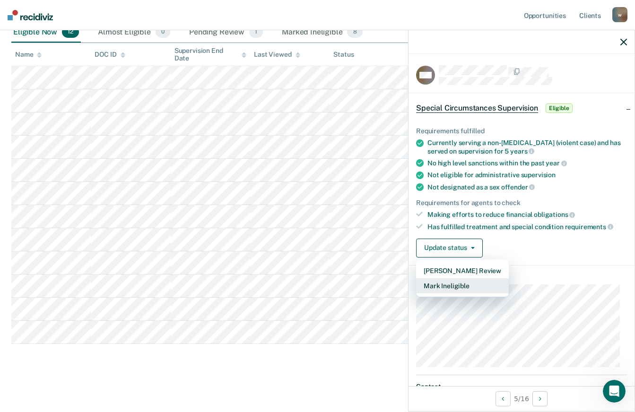
click at [446, 288] on button "Mark Ineligible" at bounding box center [462, 285] width 93 height 15
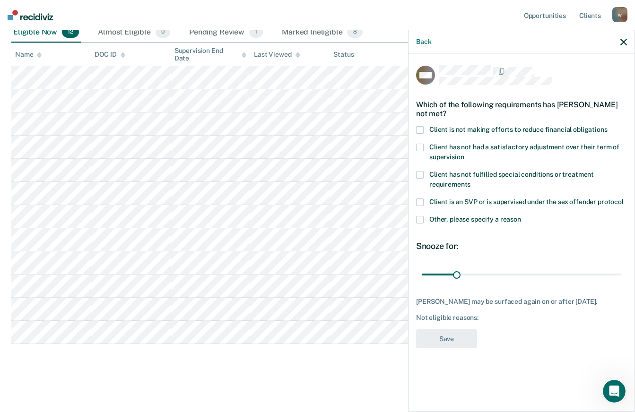
click at [415, 127] on div "WW Which of the following requirements has [PERSON_NAME] not met? Client is not…" at bounding box center [521, 232] width 226 height 356
click at [417, 127] on span at bounding box center [420, 130] width 8 height 8
click at [447, 340] on button "Save" at bounding box center [446, 338] width 61 height 19
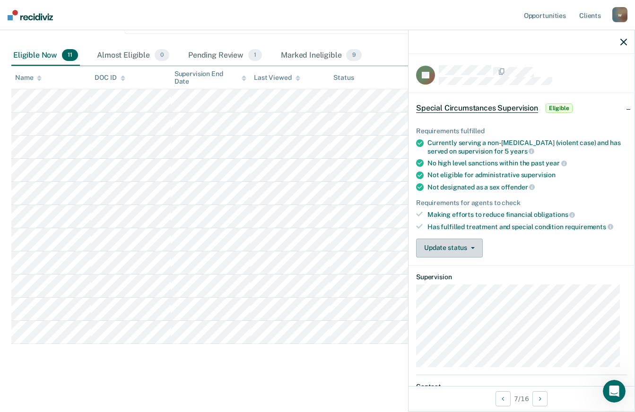
click at [473, 248] on icon "button" at bounding box center [473, 248] width 4 height 2
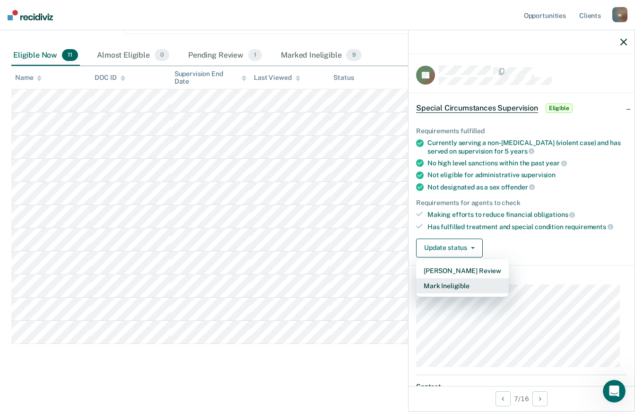
click at [458, 279] on button "Mark Ineligible" at bounding box center [462, 285] width 93 height 15
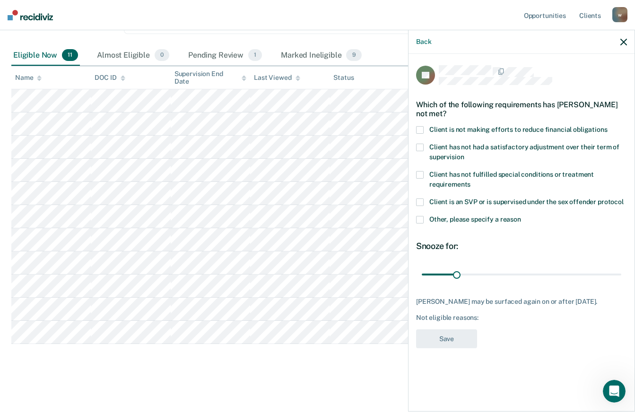
click at [421, 219] on span at bounding box center [420, 220] width 8 height 8
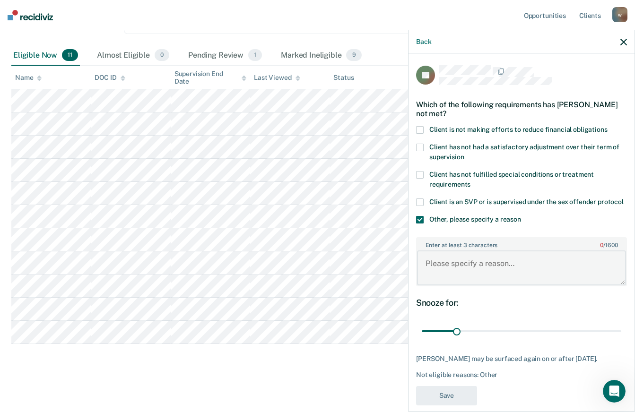
click at [445, 273] on textarea "Enter at least 3 characters 0 / 1600" at bounding box center [521, 267] width 209 height 35
paste textarea "AGGRAVATED ASSAULT W/SERIOUS BODILY INJURY"
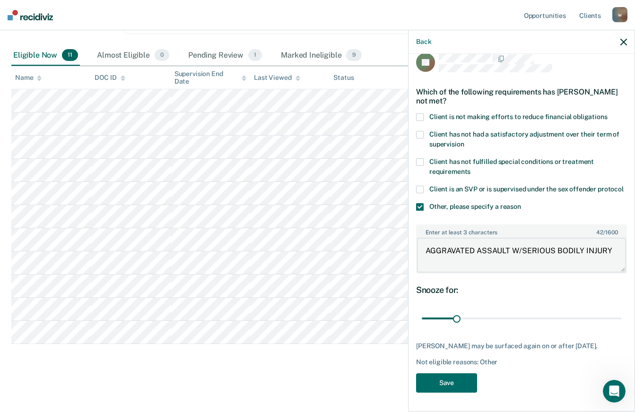
scroll to position [30, 0]
type textarea "AGGRAVATED ASSAULT W/SERIOUS BODILY INJURY"
click at [448, 385] on button "Save" at bounding box center [446, 382] width 61 height 19
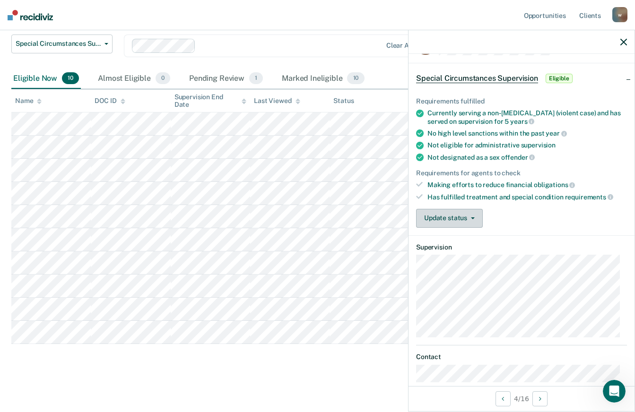
click at [463, 220] on button "Update status" at bounding box center [449, 218] width 67 height 19
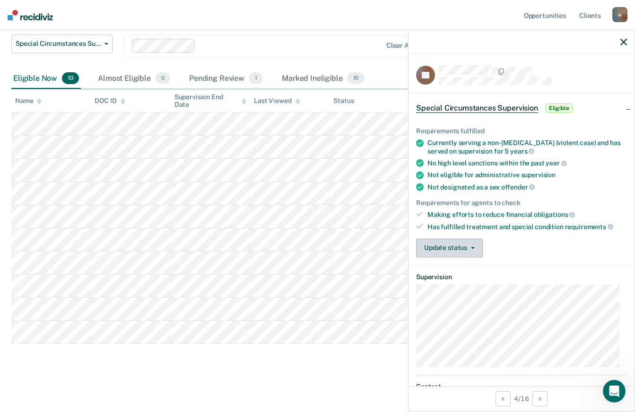
click at [474, 248] on button "Update status" at bounding box center [449, 248] width 67 height 19
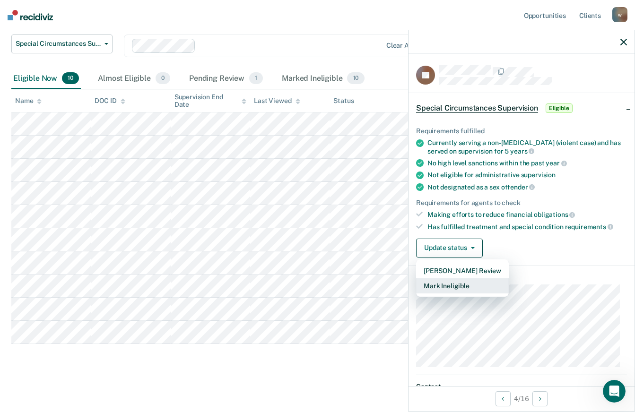
click at [451, 288] on button "Mark Ineligible" at bounding box center [462, 285] width 93 height 15
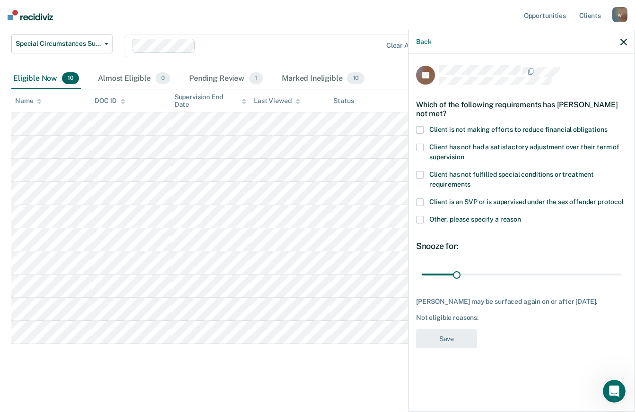
click at [419, 216] on span at bounding box center [420, 220] width 8 height 8
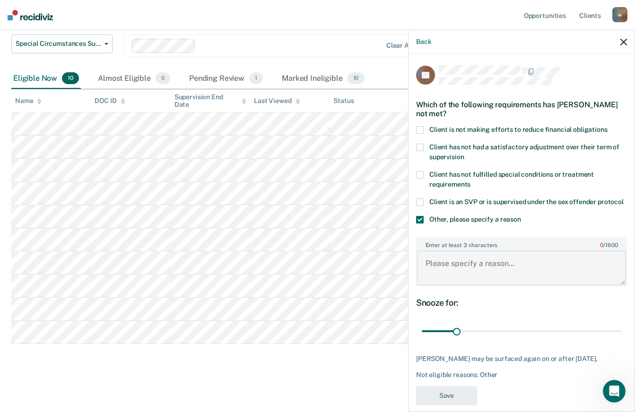
click at [444, 282] on textarea "Enter at least 3 characters 0 / 1600" at bounding box center [521, 267] width 209 height 35
paste textarea "VOLUNTARY [MEDICAL_DATA]-PROVOCATION BY VICTIM"
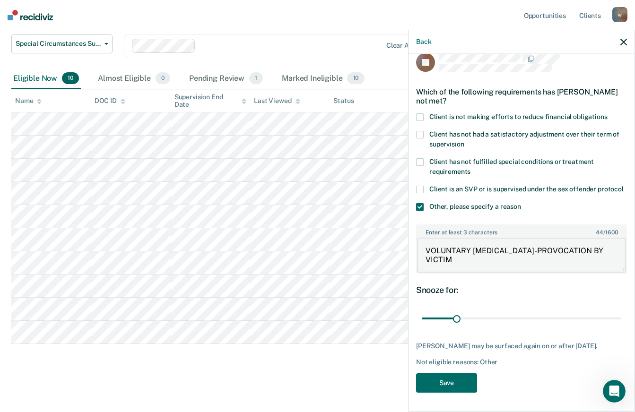
scroll to position [30, 0]
type textarea "VOLUNTARY [MEDICAL_DATA]-PROVOCATION BY VICTIM"
click at [454, 380] on button "Save" at bounding box center [446, 382] width 61 height 19
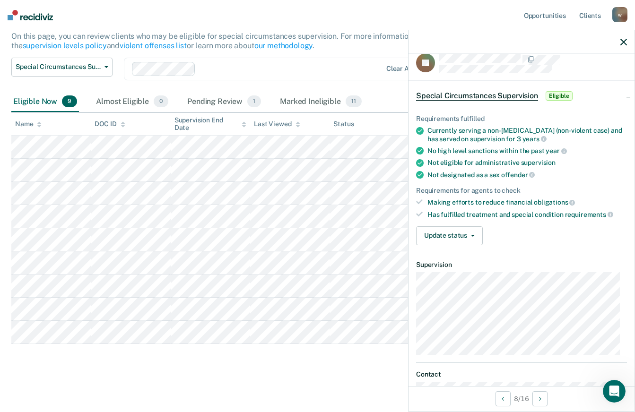
scroll to position [0, 0]
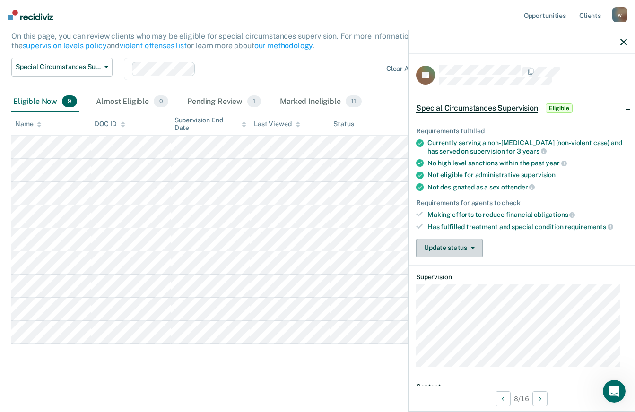
click at [476, 246] on button "Update status" at bounding box center [449, 248] width 67 height 19
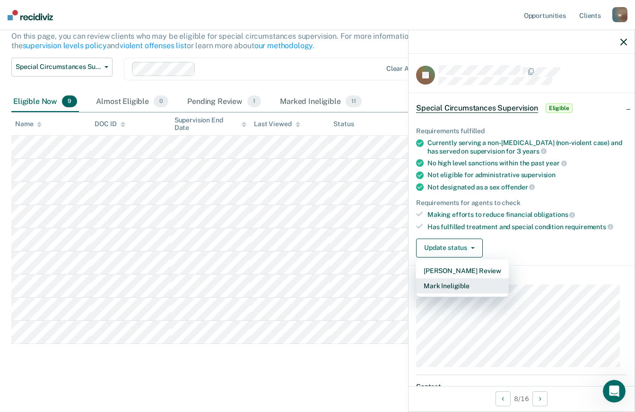
click at [461, 285] on button "Mark Ineligible" at bounding box center [462, 285] width 93 height 15
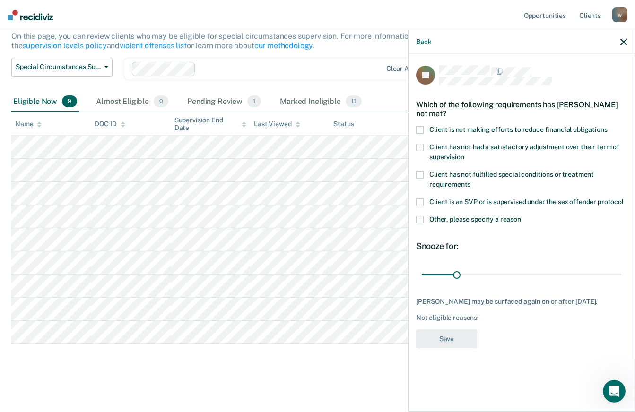
click at [419, 127] on span at bounding box center [420, 130] width 8 height 8
click at [448, 335] on button "Save" at bounding box center [446, 338] width 61 height 19
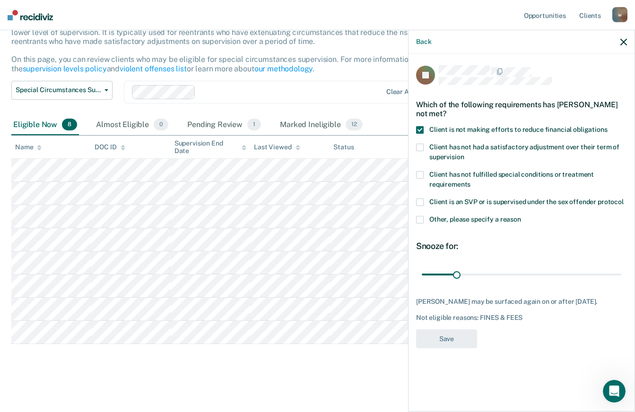
scroll to position [73, 0]
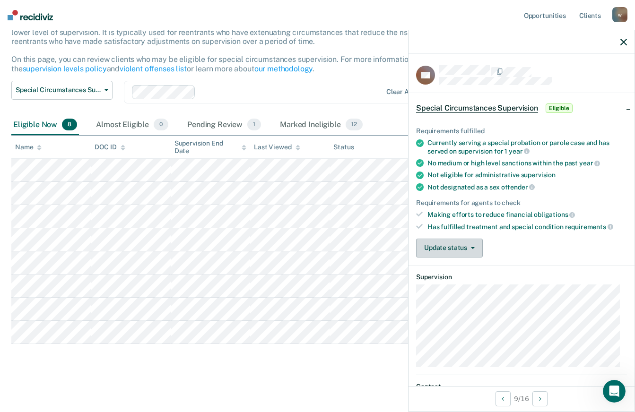
click at [470, 248] on button "Update status" at bounding box center [449, 248] width 67 height 19
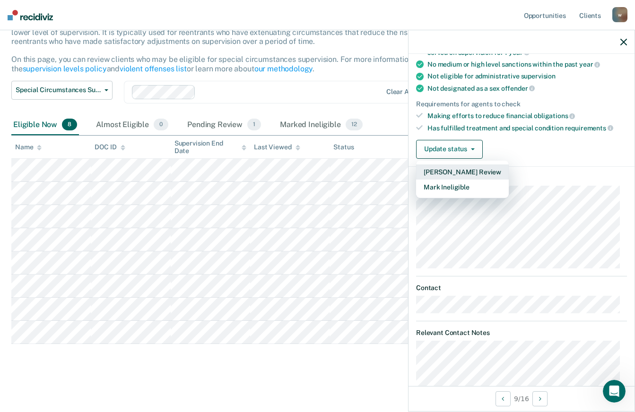
scroll to position [0, 0]
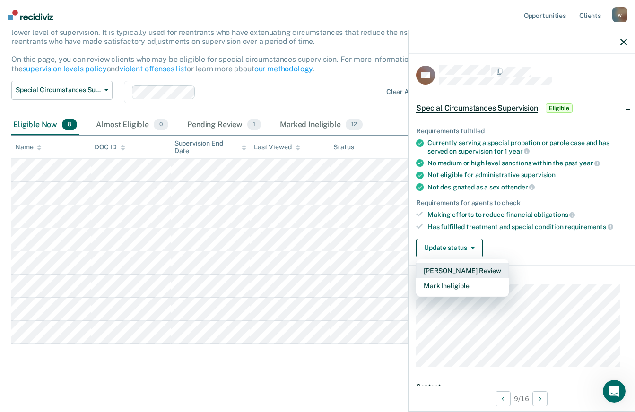
click at [457, 270] on button "[PERSON_NAME] Review" at bounding box center [462, 270] width 93 height 15
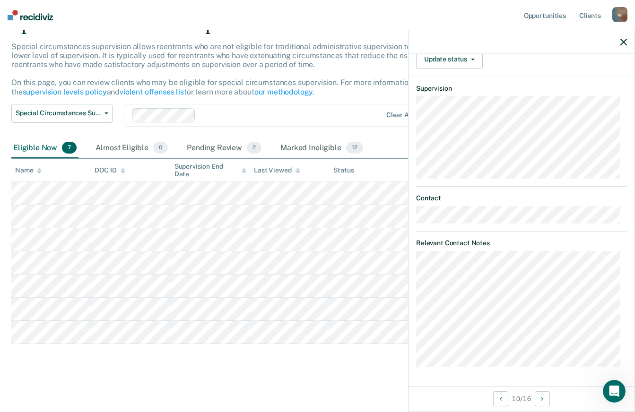
scroll to position [89, 0]
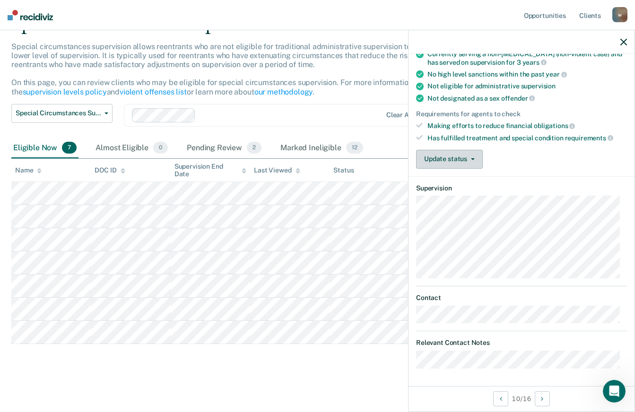
click at [465, 155] on button "Update status" at bounding box center [449, 159] width 67 height 19
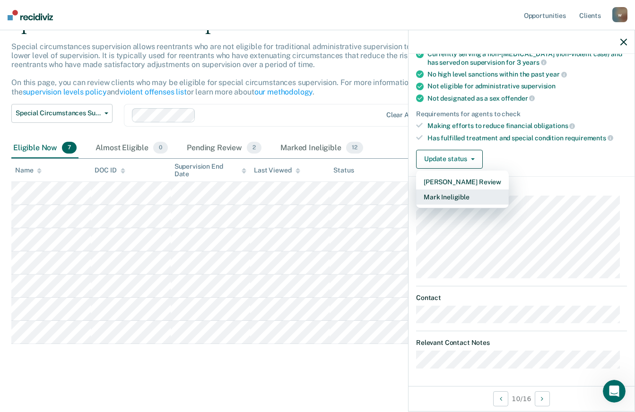
click at [443, 199] on button "Mark Ineligible" at bounding box center [462, 197] width 93 height 15
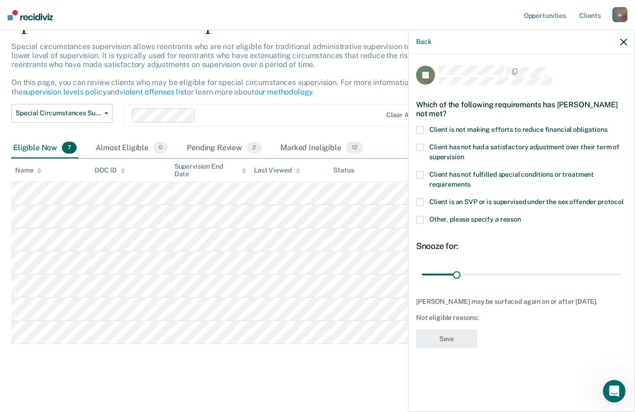
click at [421, 129] on span at bounding box center [420, 130] width 8 height 8
click at [444, 345] on button "Save" at bounding box center [446, 338] width 61 height 19
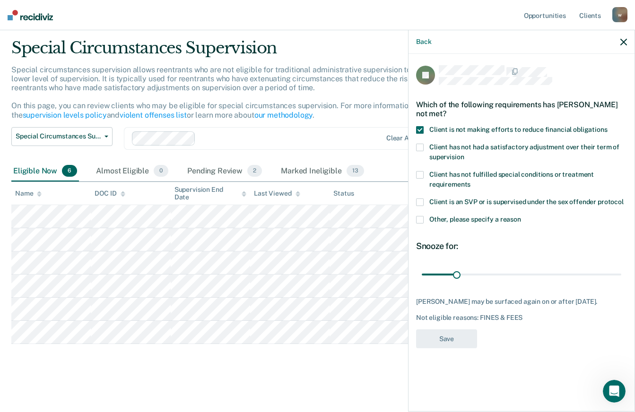
scroll to position [27, 0]
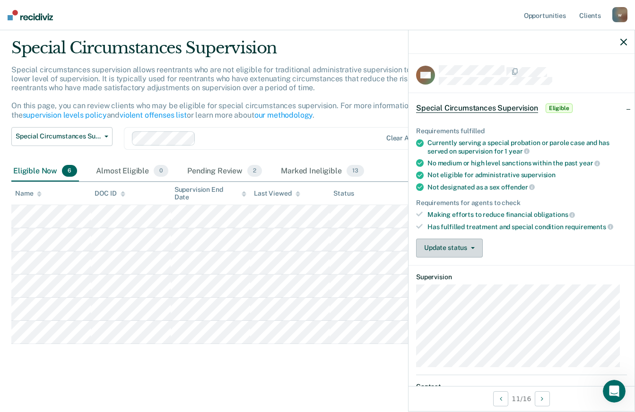
click at [468, 248] on span "button" at bounding box center [471, 248] width 8 height 2
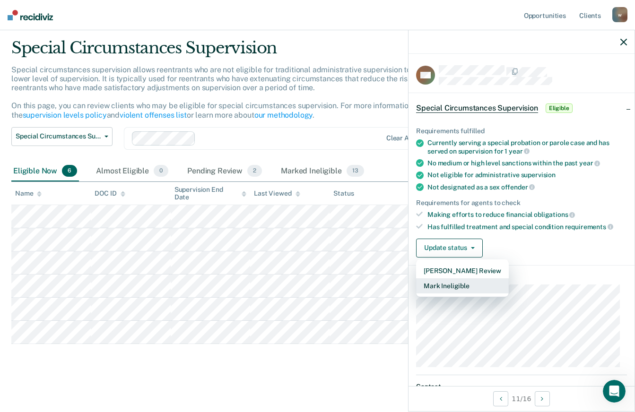
click at [449, 288] on button "Mark Ineligible" at bounding box center [462, 285] width 93 height 15
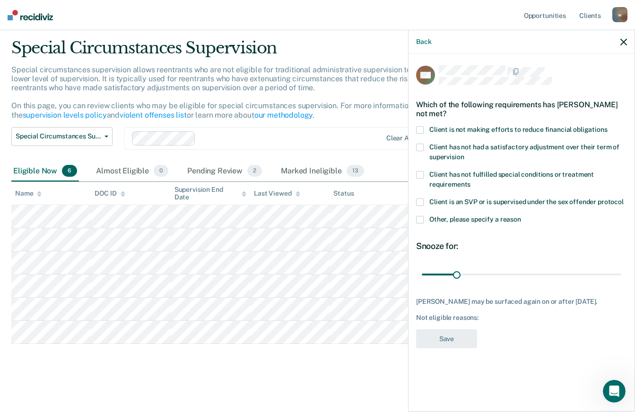
click at [419, 124] on div "Which of the following requirements has [PERSON_NAME] not met?" at bounding box center [521, 109] width 211 height 33
click at [420, 129] on span at bounding box center [420, 130] width 8 height 8
drag, startPoint x: 420, startPoint y: 217, endPoint x: 442, endPoint y: 223, distance: 22.9
click at [421, 217] on span at bounding box center [420, 220] width 8 height 8
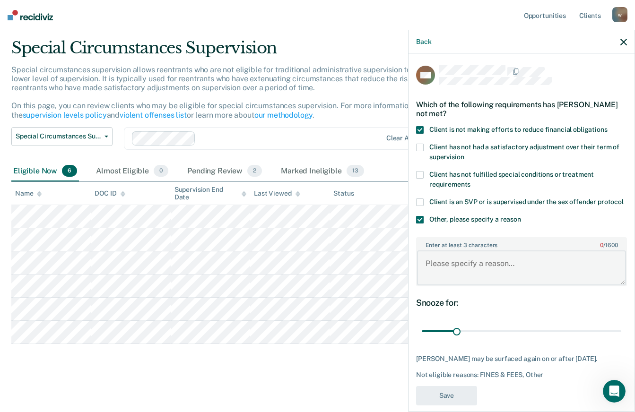
click at [463, 278] on textarea "Enter at least 3 characters 0 / 1600" at bounding box center [521, 267] width 209 height 35
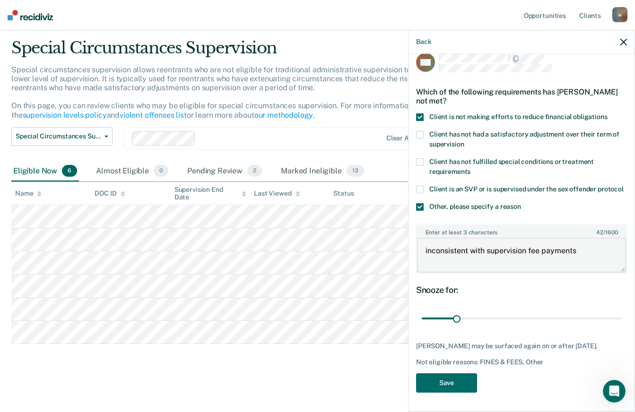
scroll to position [30, 0]
type textarea "inconsistent with supervision fee payments"
click at [457, 388] on button "Save" at bounding box center [446, 382] width 61 height 19
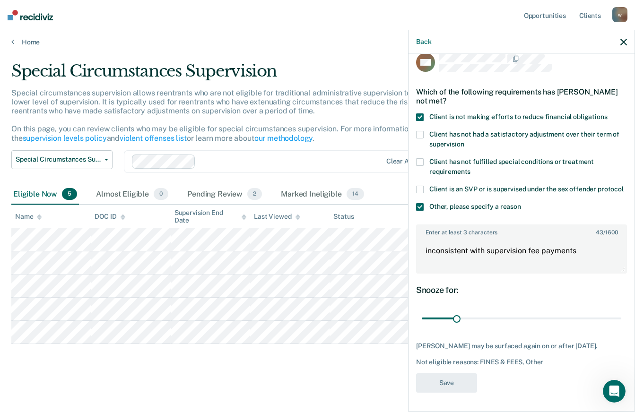
scroll to position [4, 0]
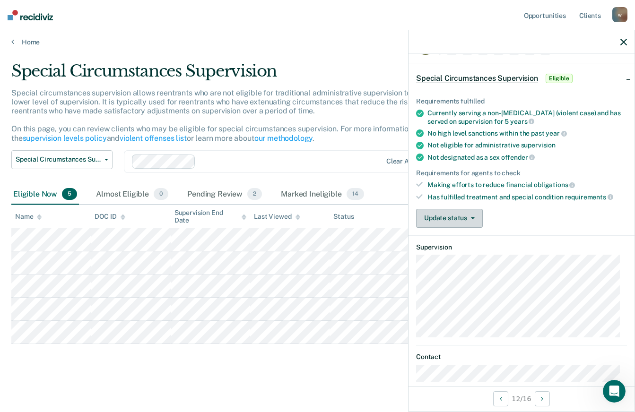
click at [467, 215] on button "Update status" at bounding box center [449, 218] width 67 height 19
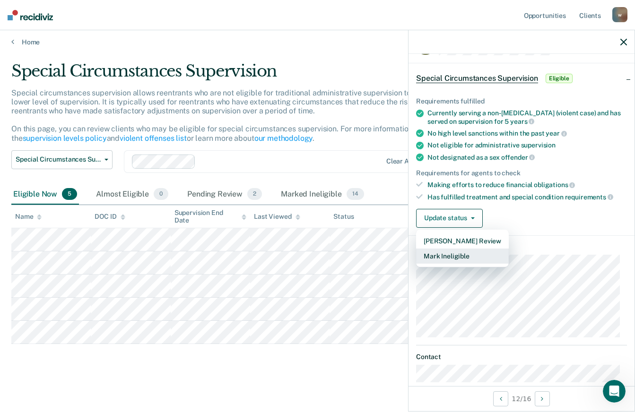
click at [450, 254] on button "Mark Ineligible" at bounding box center [462, 256] width 93 height 15
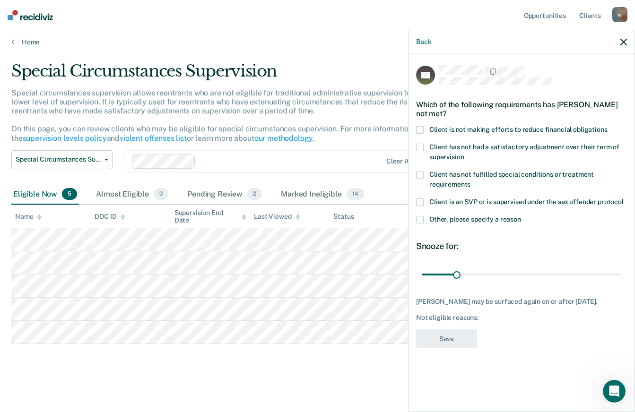
click at [418, 126] on span at bounding box center [420, 130] width 8 height 8
click at [443, 336] on button "Save" at bounding box center [446, 338] width 61 height 19
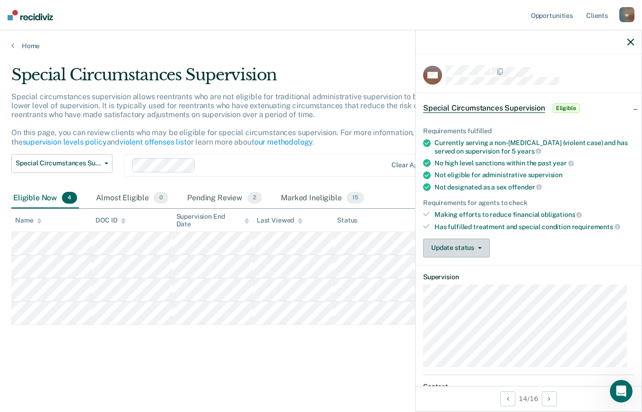
click at [457, 244] on button "Update status" at bounding box center [456, 248] width 67 height 19
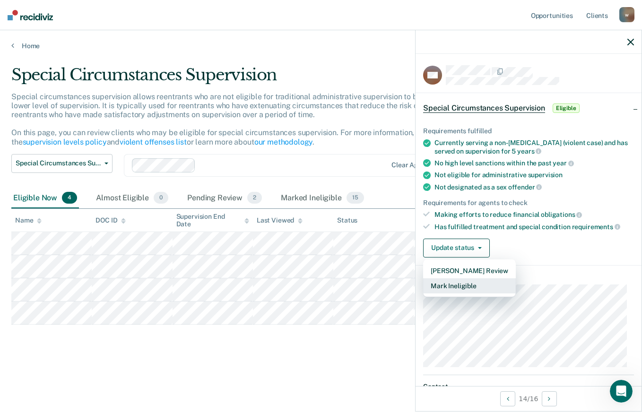
click at [463, 282] on button "Mark Ineligible" at bounding box center [469, 285] width 93 height 15
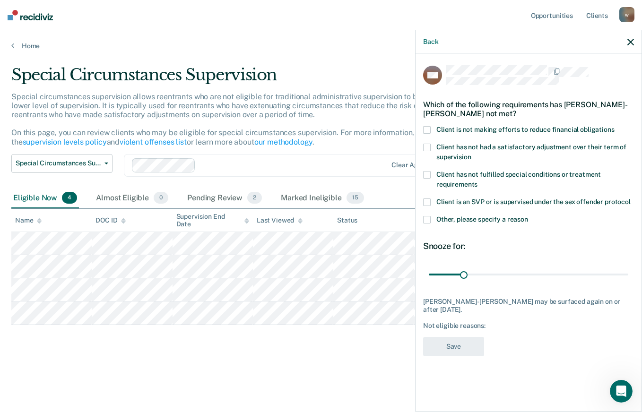
click at [428, 220] on span at bounding box center [427, 220] width 8 height 8
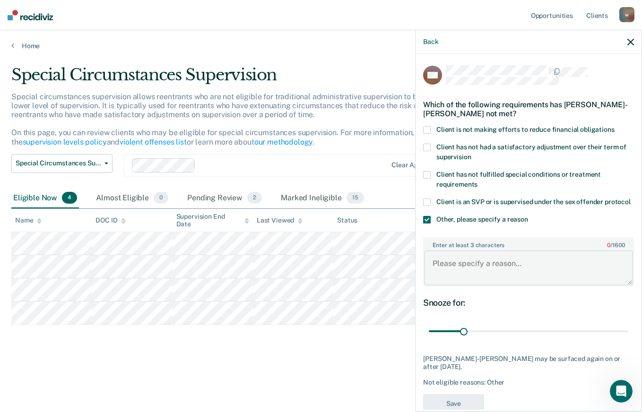
click at [465, 275] on textarea "Enter at least 3 characters 0 / 1600" at bounding box center [528, 267] width 209 height 35
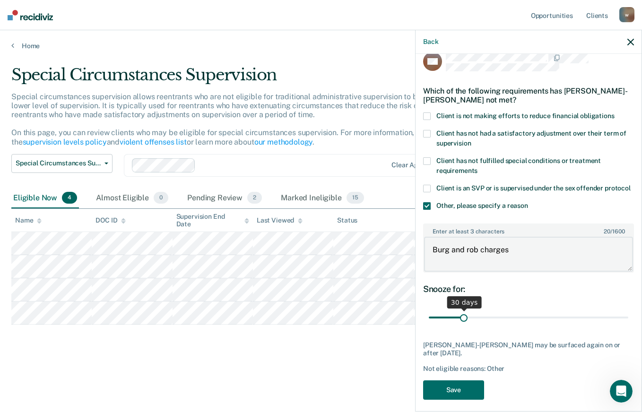
scroll to position [30, 0]
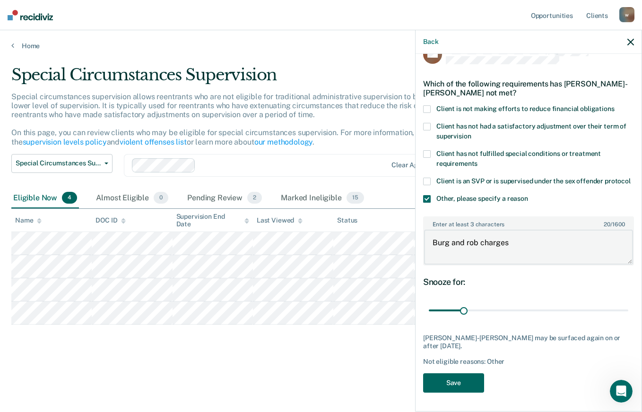
type textarea "Burg and rob charges"
click at [450, 379] on button "Save" at bounding box center [453, 382] width 61 height 19
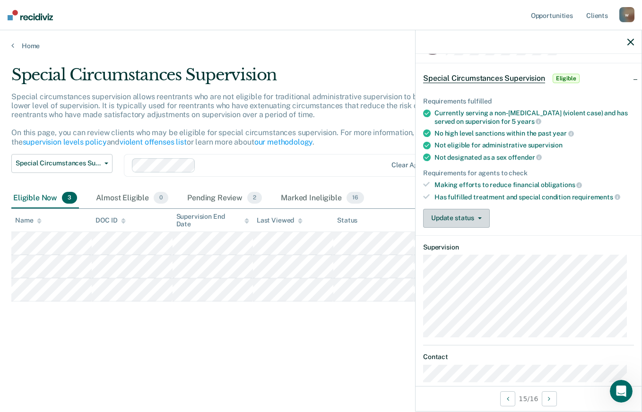
click at [454, 220] on button "Update status" at bounding box center [456, 218] width 67 height 19
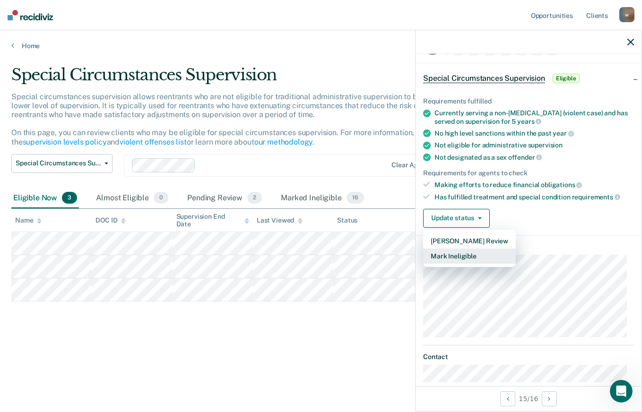
click at [444, 252] on button "Mark Ineligible" at bounding box center [469, 256] width 93 height 15
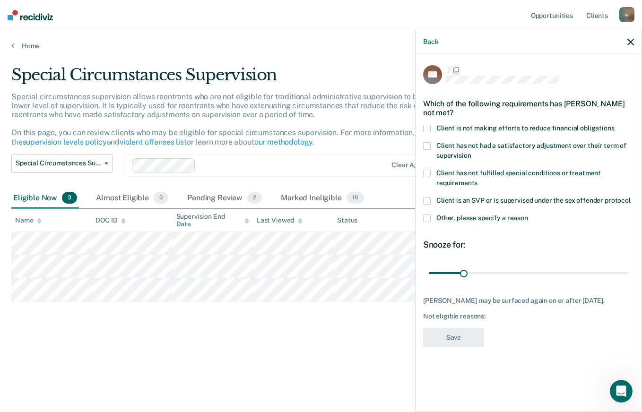
scroll to position [0, 0]
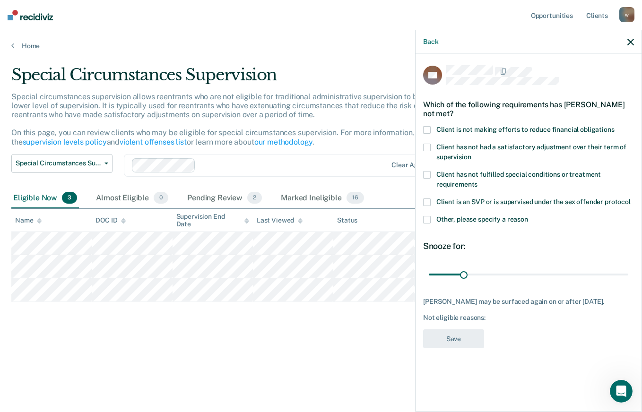
drag, startPoint x: 428, startPoint y: 126, endPoint x: 439, endPoint y: 129, distance: 11.4
click at [428, 126] on span at bounding box center [427, 130] width 8 height 8
click at [449, 340] on button "Save" at bounding box center [453, 338] width 61 height 19
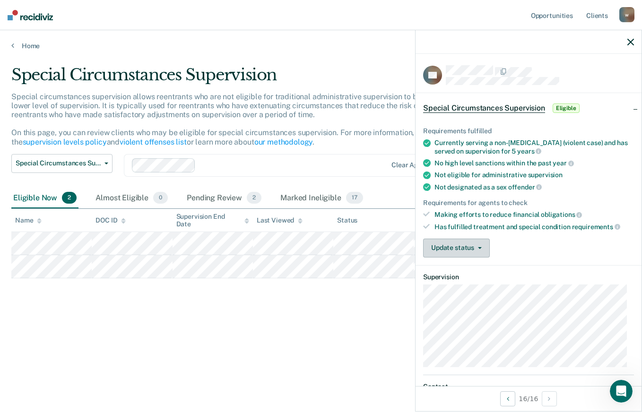
click at [478, 247] on icon "button" at bounding box center [480, 248] width 4 height 2
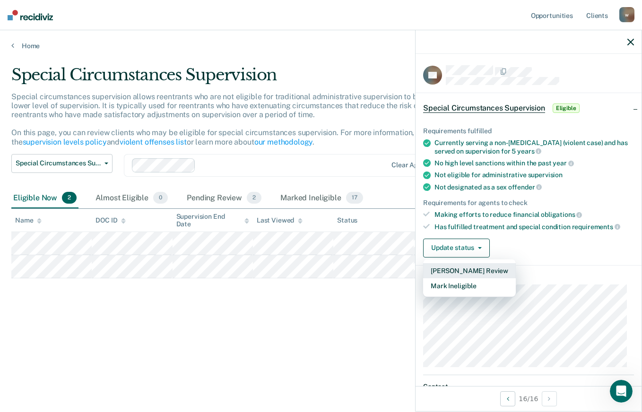
click at [470, 271] on button "[PERSON_NAME] Review" at bounding box center [469, 270] width 93 height 15
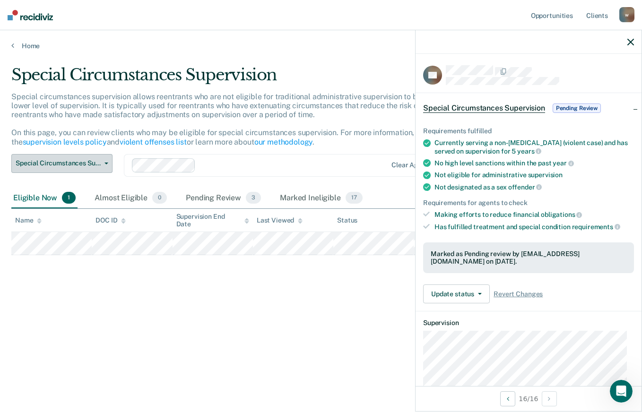
click at [96, 167] on span "Special Circumstances Supervision" at bounding box center [58, 163] width 85 height 8
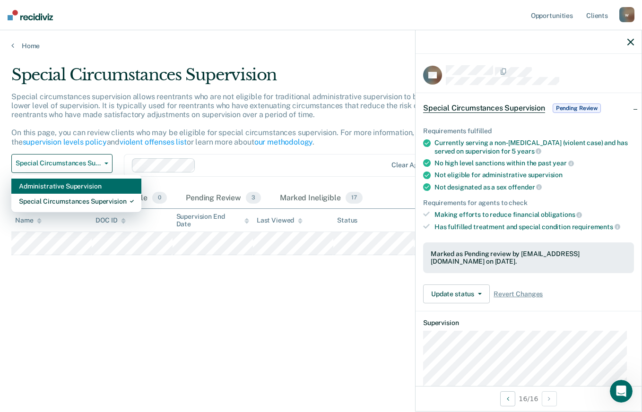
click at [76, 186] on div "Administrative Supervision" at bounding box center [76, 186] width 115 height 15
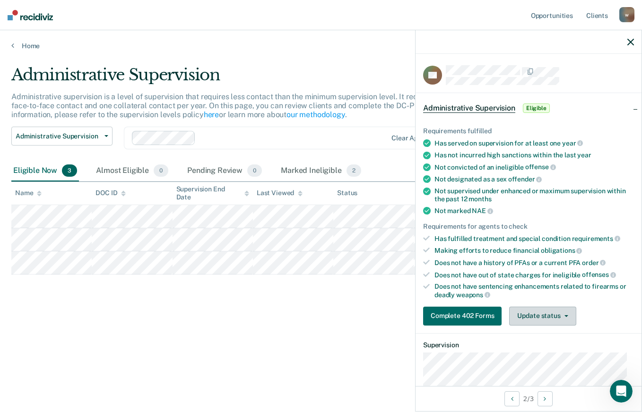
click at [531, 317] on button "Update status" at bounding box center [542, 316] width 67 height 19
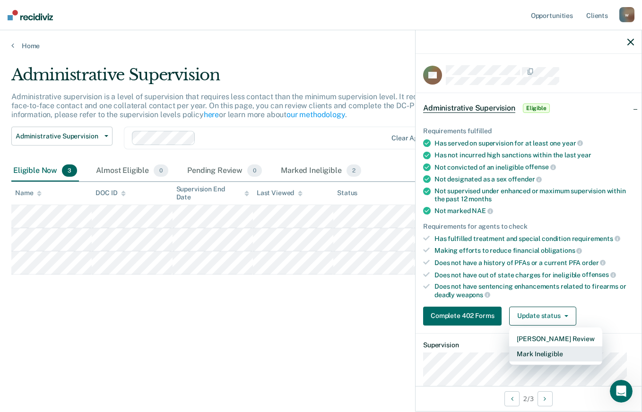
click at [536, 350] on button "Mark Ineligible" at bounding box center [555, 353] width 93 height 15
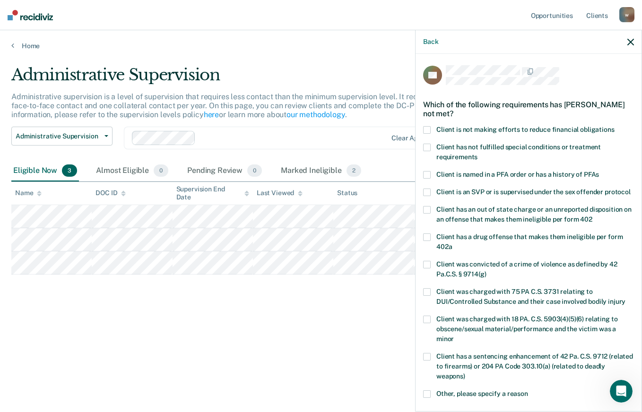
drag, startPoint x: 426, startPoint y: 126, endPoint x: 435, endPoint y: 124, distance: 8.7
click at [427, 126] on span at bounding box center [427, 130] width 8 height 8
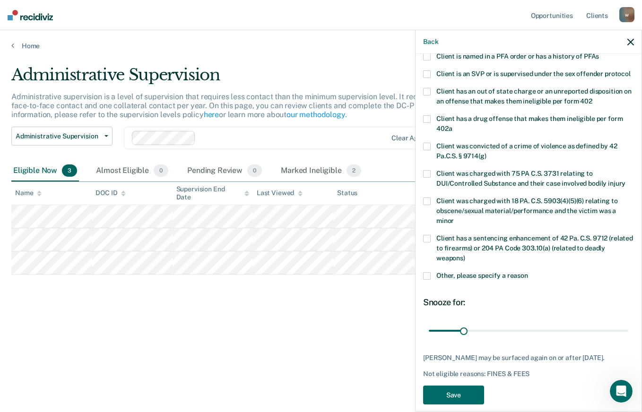
scroll to position [147, 0]
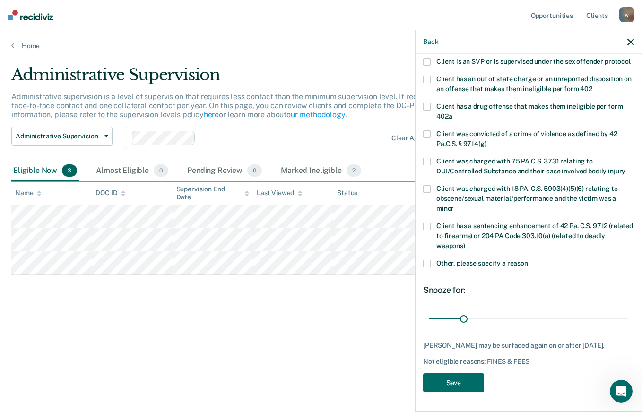
click at [427, 103] on span at bounding box center [427, 107] width 8 height 8
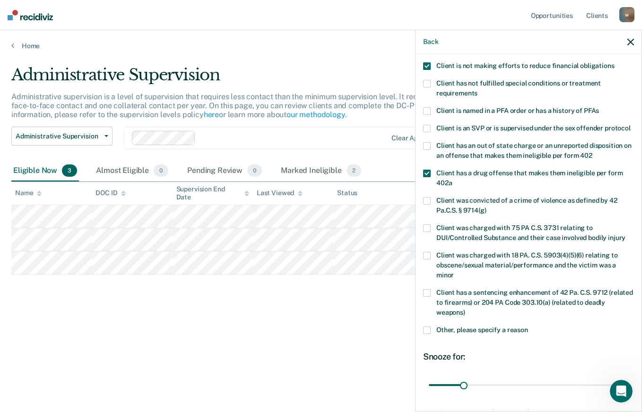
scroll to position [52, 0]
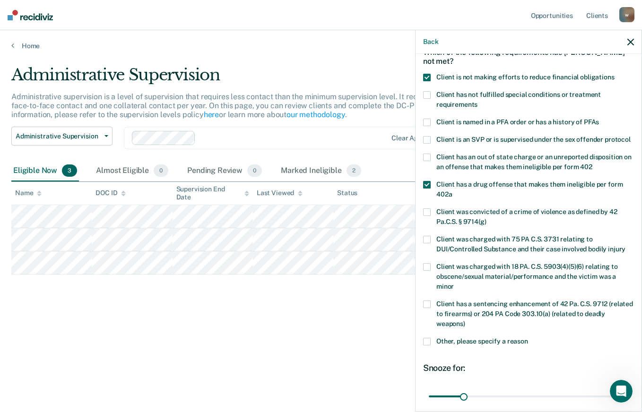
click at [428, 189] on span at bounding box center [427, 185] width 8 height 8
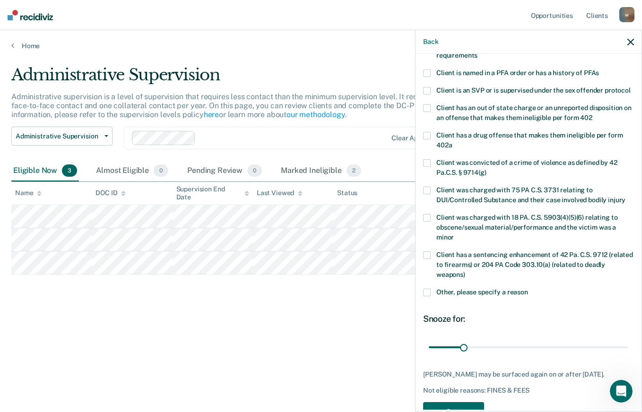
scroll to position [147, 0]
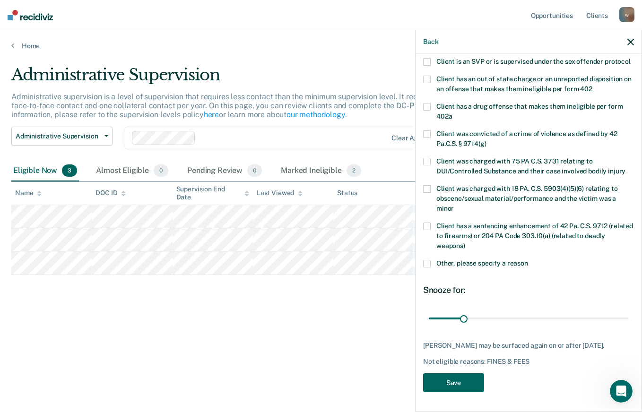
click at [451, 381] on button "Save" at bounding box center [453, 382] width 61 height 19
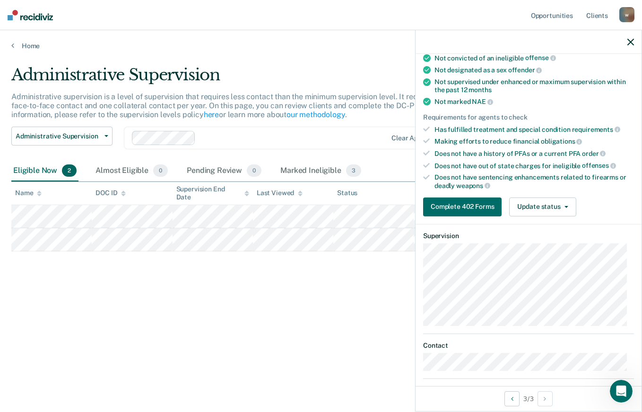
scroll to position [110, 0]
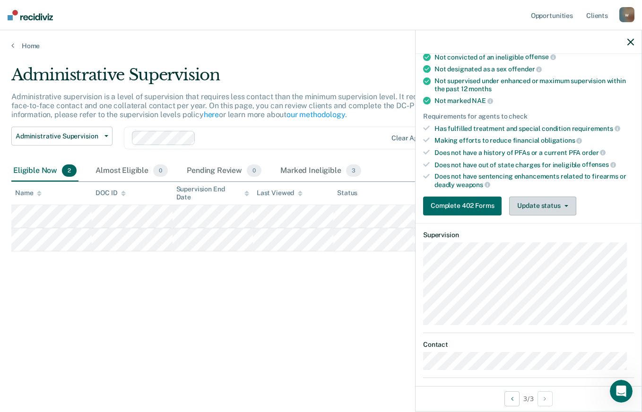
click at [565, 209] on button "Update status" at bounding box center [542, 206] width 67 height 19
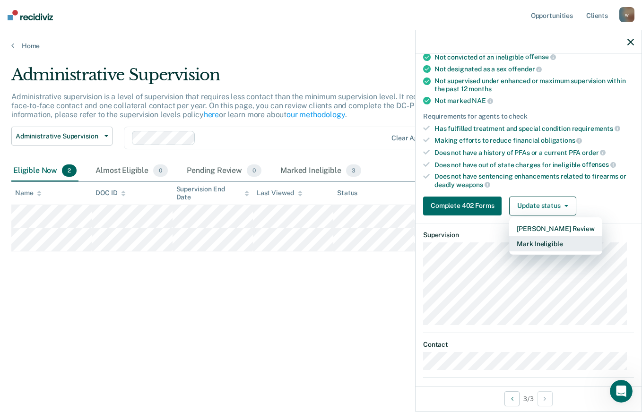
click at [549, 246] on button "Mark Ineligible" at bounding box center [555, 243] width 93 height 15
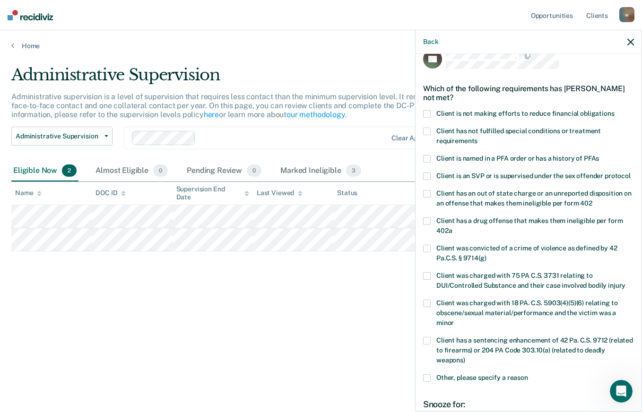
scroll to position [0, 0]
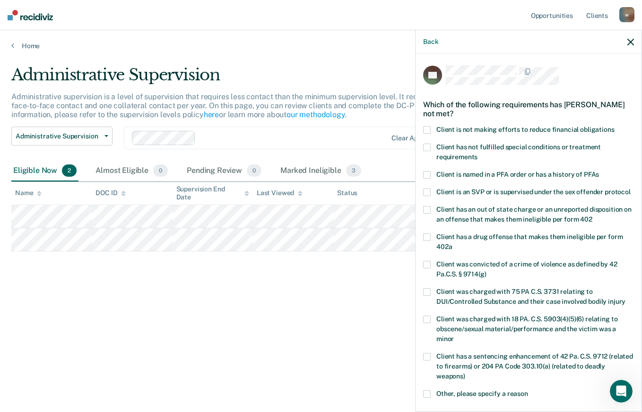
click at [426, 146] on span at bounding box center [427, 148] width 8 height 8
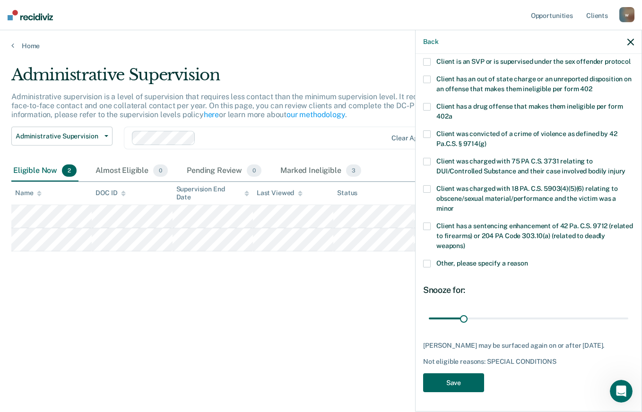
click at [454, 376] on button "Save" at bounding box center [453, 382] width 61 height 19
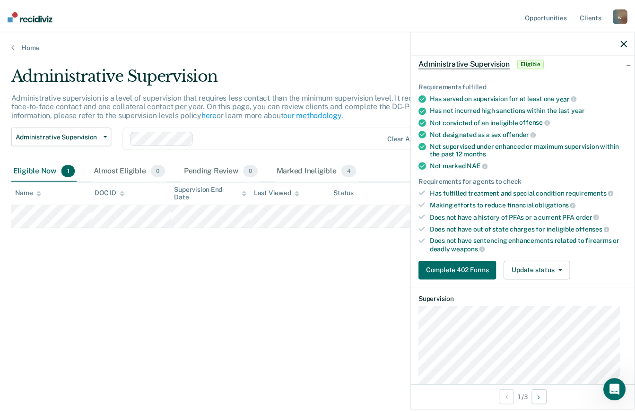
scroll to position [39, 0]
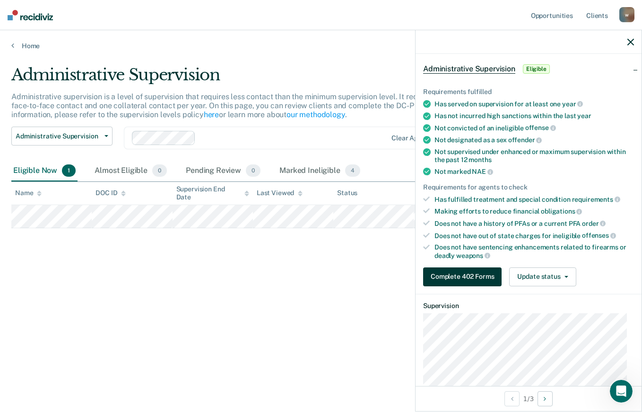
click at [464, 274] on button "Complete 402 Forms" at bounding box center [462, 276] width 78 height 19
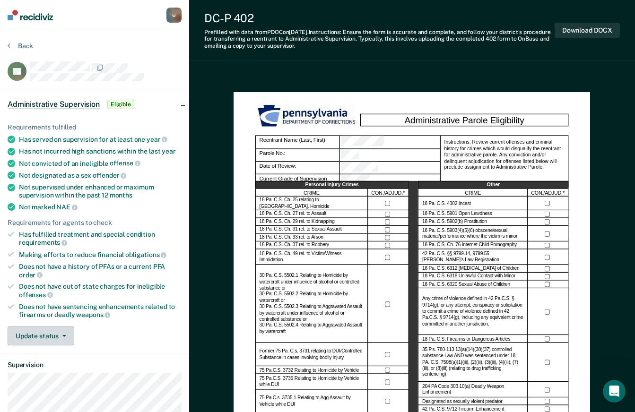
click at [62, 335] on icon "button" at bounding box center [64, 336] width 4 height 2
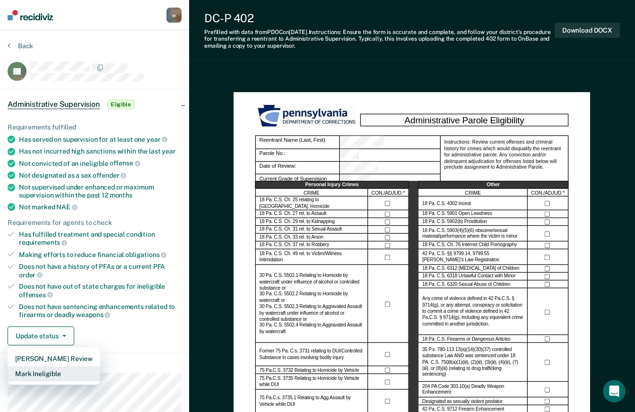
click at [56, 371] on button "Mark Ineligible" at bounding box center [54, 373] width 93 height 15
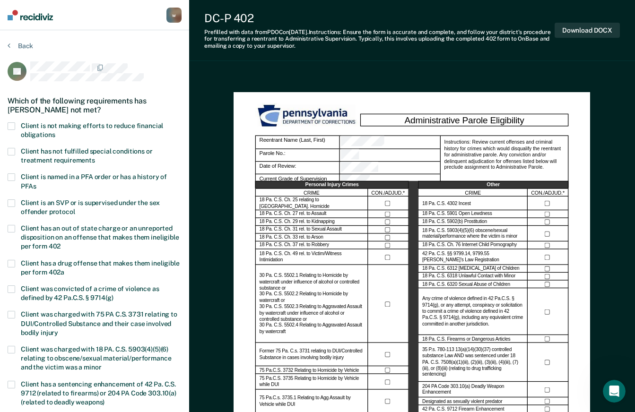
click at [100, 32] on section "Back TF Which of the following requirements has [PERSON_NAME] not met? Client i…" at bounding box center [94, 301] width 189 height 543
click at [22, 45] on button "Back" at bounding box center [21, 46] width 26 height 9
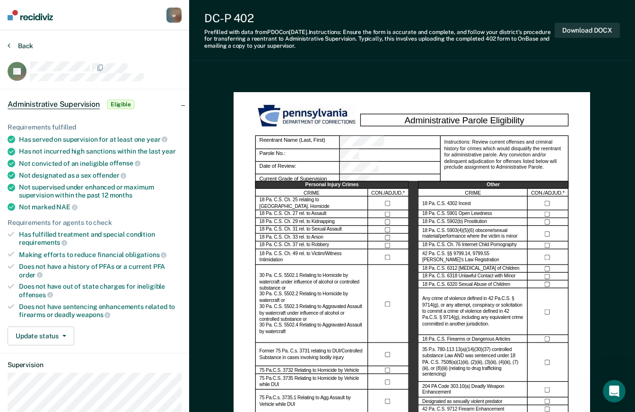
click at [22, 45] on button "Back" at bounding box center [21, 46] width 26 height 9
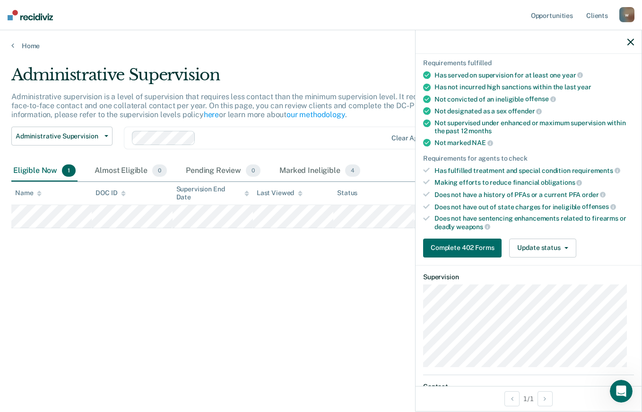
scroll to position [142, 0]
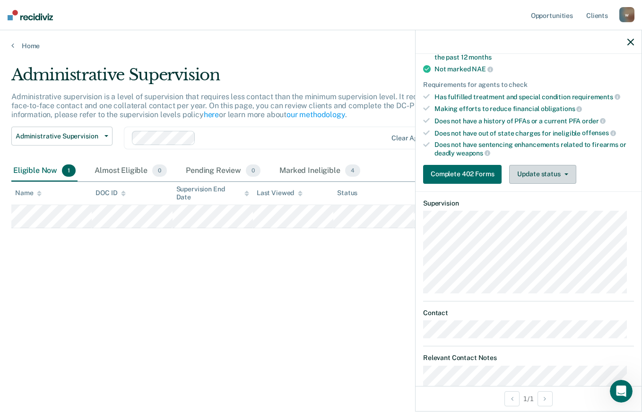
click at [550, 171] on button "Update status" at bounding box center [542, 174] width 67 height 19
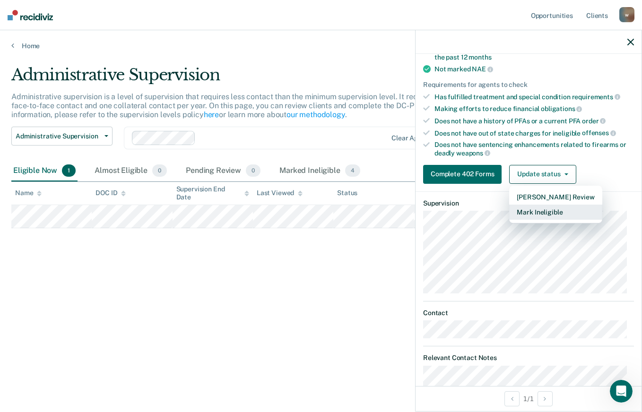
click at [529, 212] on button "Mark Ineligible" at bounding box center [555, 212] width 93 height 15
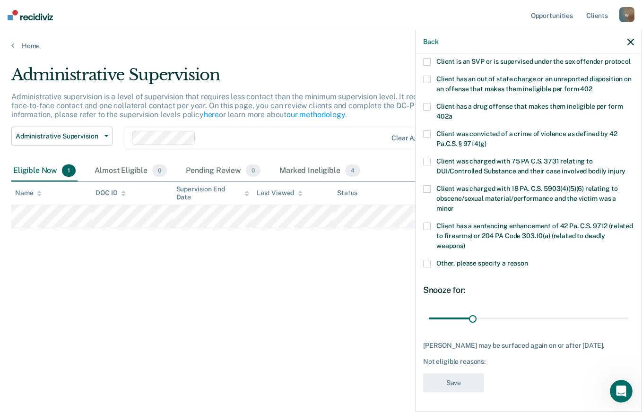
click at [427, 76] on span at bounding box center [427, 80] width 8 height 8
click at [428, 76] on span at bounding box center [427, 80] width 8 height 8
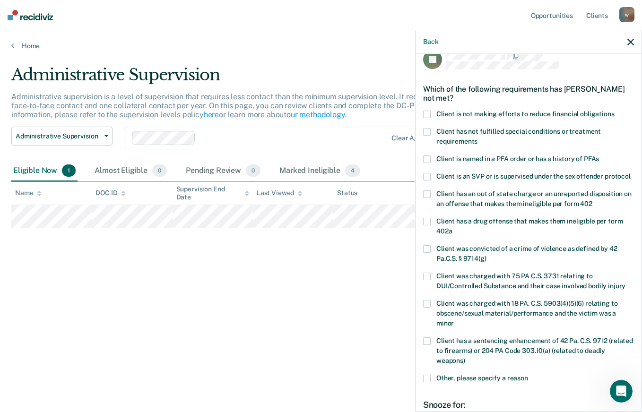
scroll to position [0, 0]
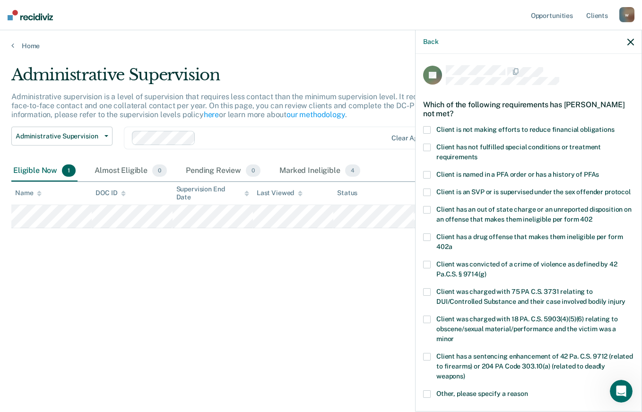
click at [429, 129] on span at bounding box center [427, 130] width 8 height 8
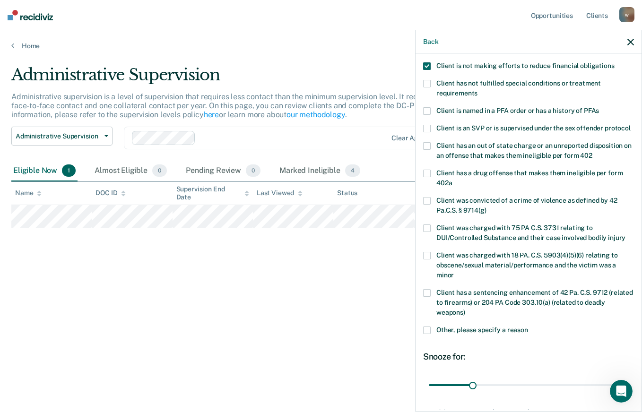
scroll to position [147, 0]
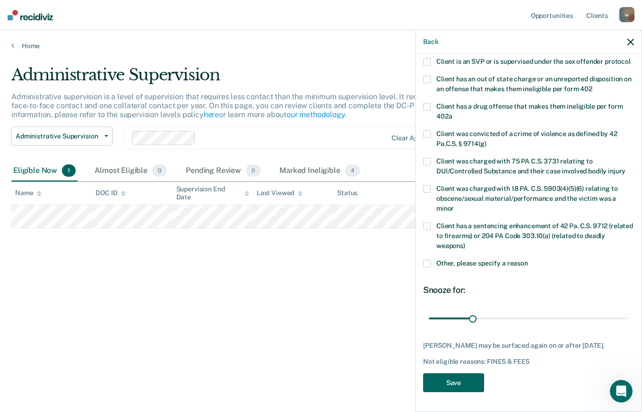
click at [448, 382] on button "Save" at bounding box center [453, 382] width 61 height 19
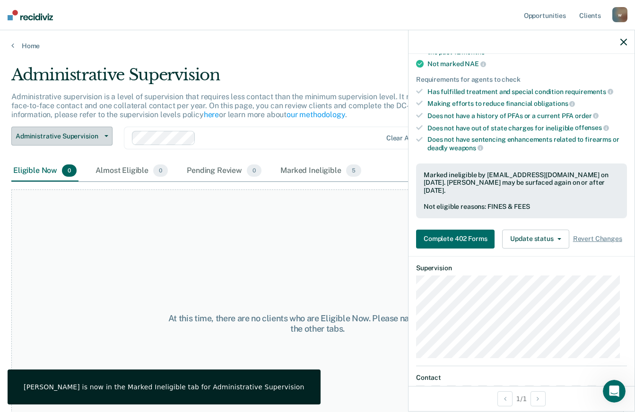
click at [99, 134] on span "Administrative Supervision" at bounding box center [58, 136] width 85 height 8
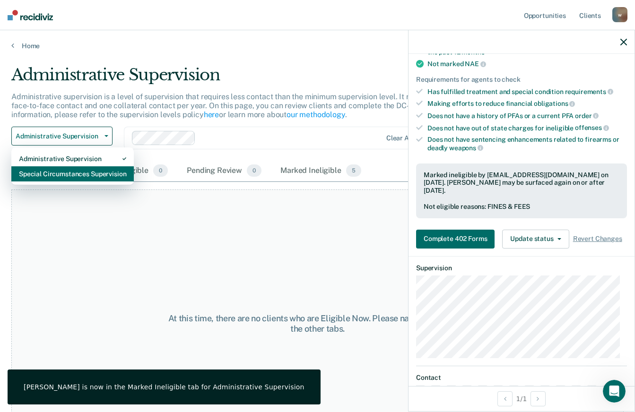
click at [70, 174] on div "Special Circumstances Supervision" at bounding box center [72, 173] width 107 height 15
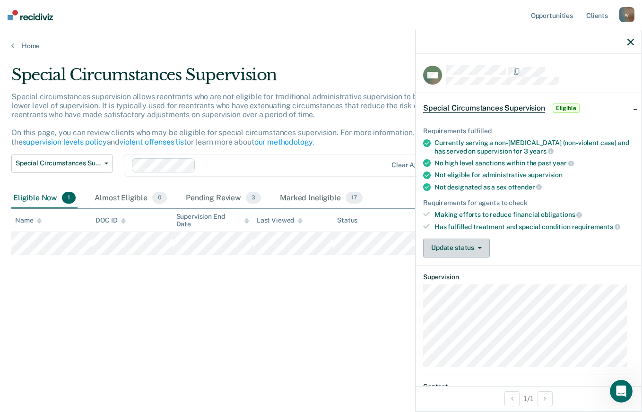
drag, startPoint x: 483, startPoint y: 243, endPoint x: 480, endPoint y: 250, distance: 7.8
click at [483, 243] on button "Update status" at bounding box center [456, 248] width 67 height 19
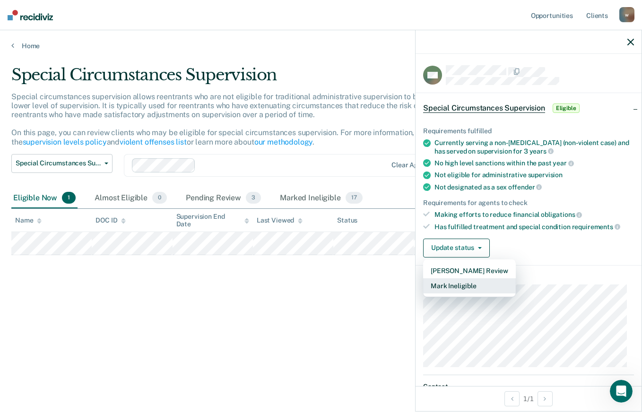
click at [462, 284] on button "Mark Ineligible" at bounding box center [469, 285] width 93 height 15
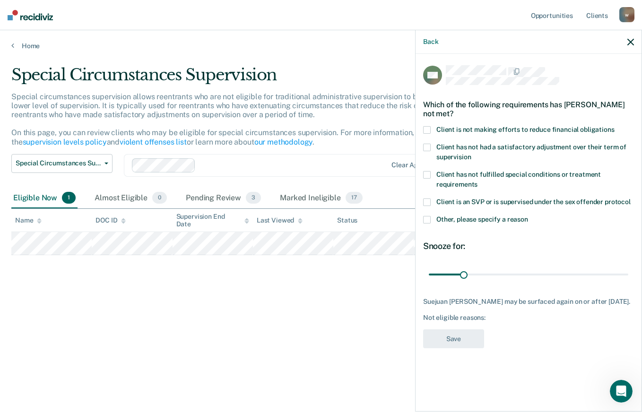
click at [425, 128] on span at bounding box center [427, 130] width 8 height 8
click at [455, 348] on button "Save" at bounding box center [453, 338] width 61 height 19
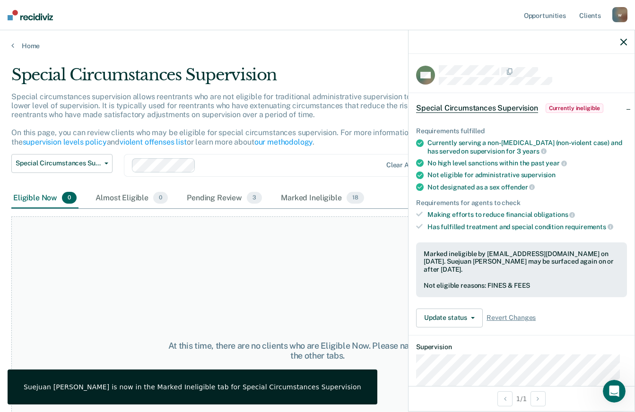
click at [196, 253] on div "At this time, there are no clients who are Eligible Now. Please navigate to one…" at bounding box center [317, 350] width 612 height 268
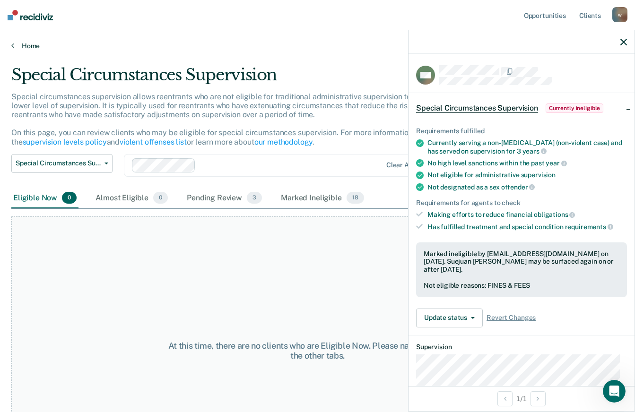
click at [14, 46] on icon at bounding box center [12, 46] width 3 height 8
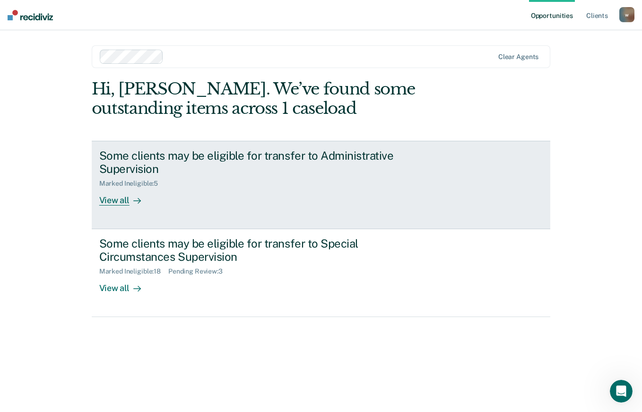
click at [123, 201] on div "View all" at bounding box center [125, 197] width 53 height 18
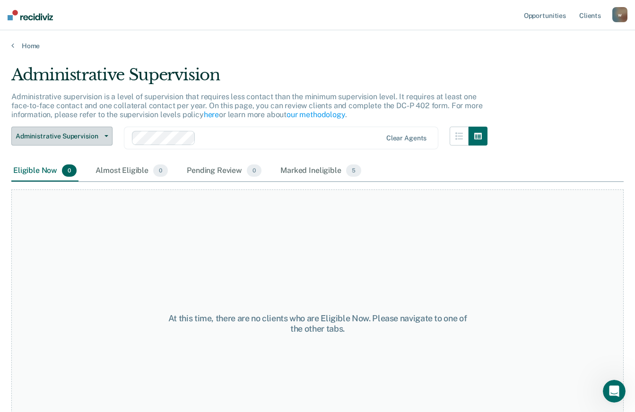
click at [99, 136] on span "Administrative Supervision" at bounding box center [58, 136] width 85 height 8
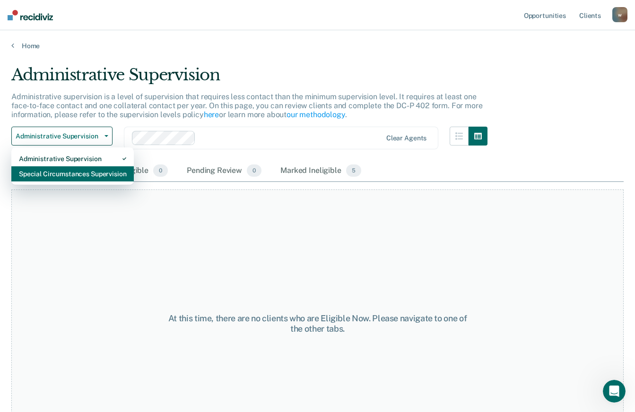
click at [64, 173] on div "Special Circumstances Supervision" at bounding box center [72, 173] width 107 height 15
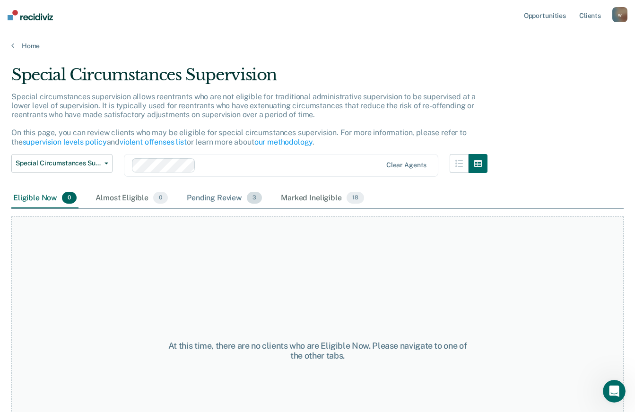
click at [209, 195] on div "Pending Review 3" at bounding box center [224, 198] width 79 height 21
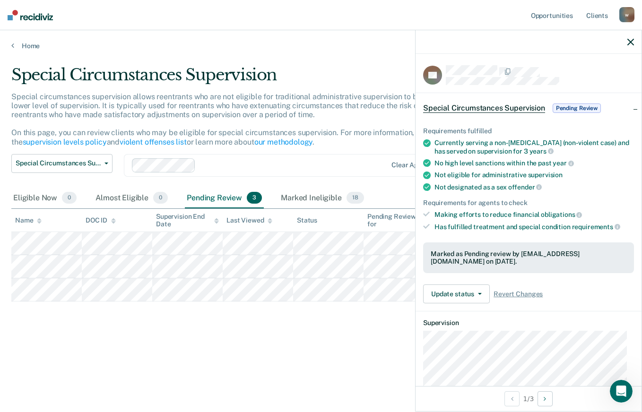
click at [629, 42] on icon "button" at bounding box center [630, 42] width 7 height 7
